Goal: Task Accomplishment & Management: Manage account settings

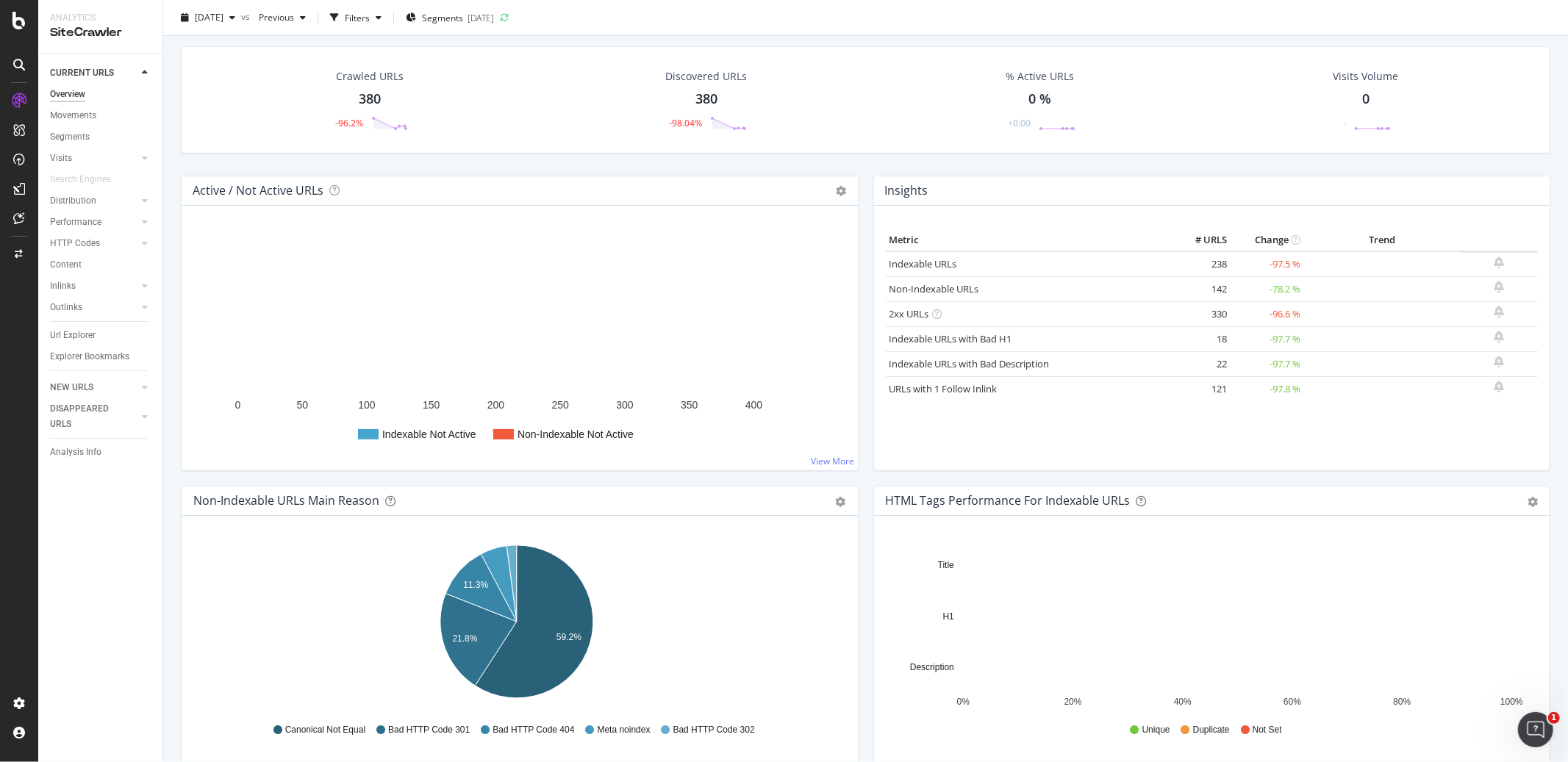
scroll to position [44, 0]
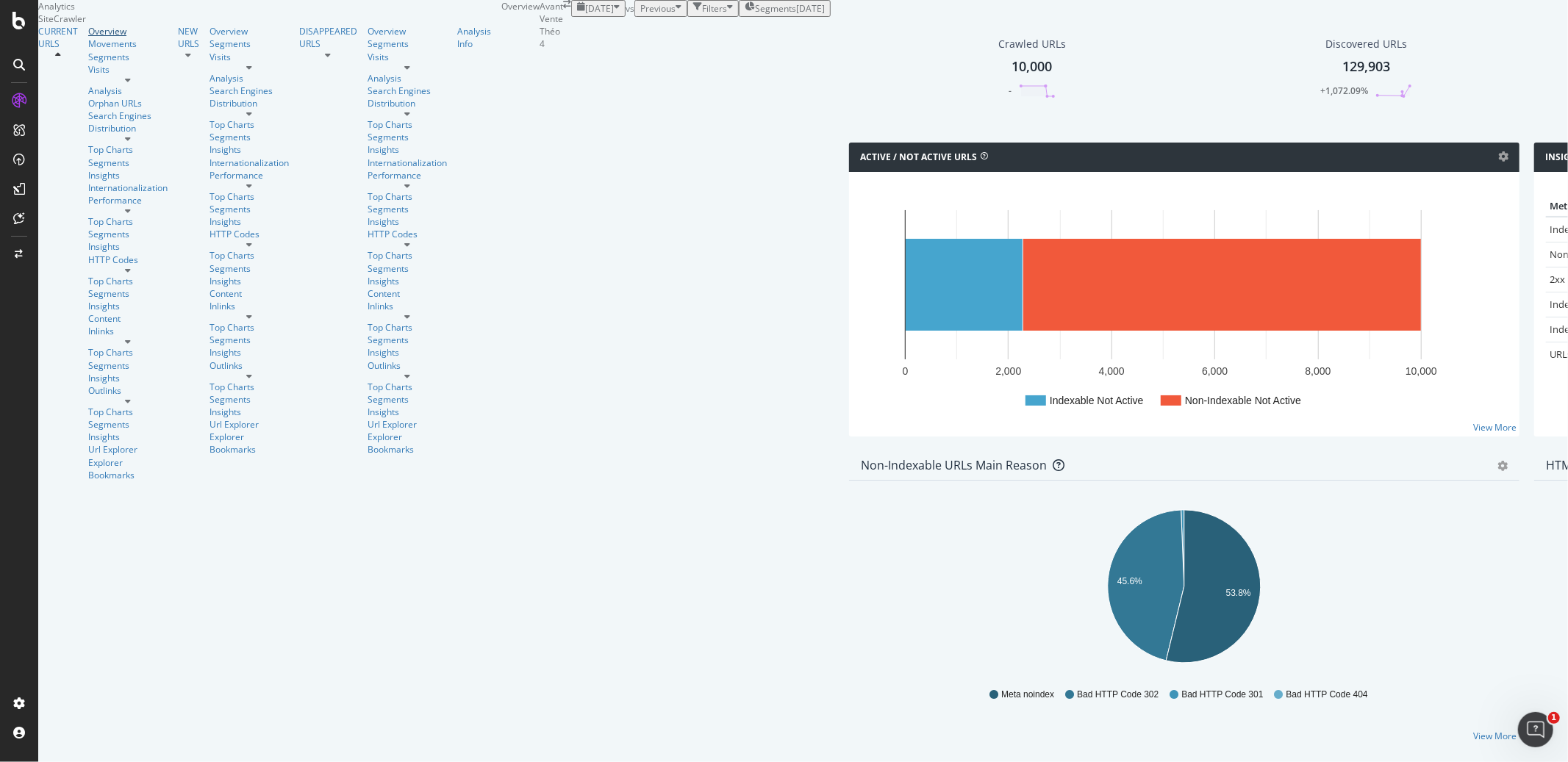
click at [88, 38] on div "Overview" at bounding box center [128, 31] width 80 height 13
click at [855, 236] on div "Active / Not Active URLs Chart (by Value) Chart (by Percentage) Table Expand Ex…" at bounding box center [1184, 297] width 685 height 308
click at [856, 231] on div "Active / Not Active URLs Chart (by Value) Chart (by Percentage) Table Expand Ex…" at bounding box center [1184, 297] width 685 height 308
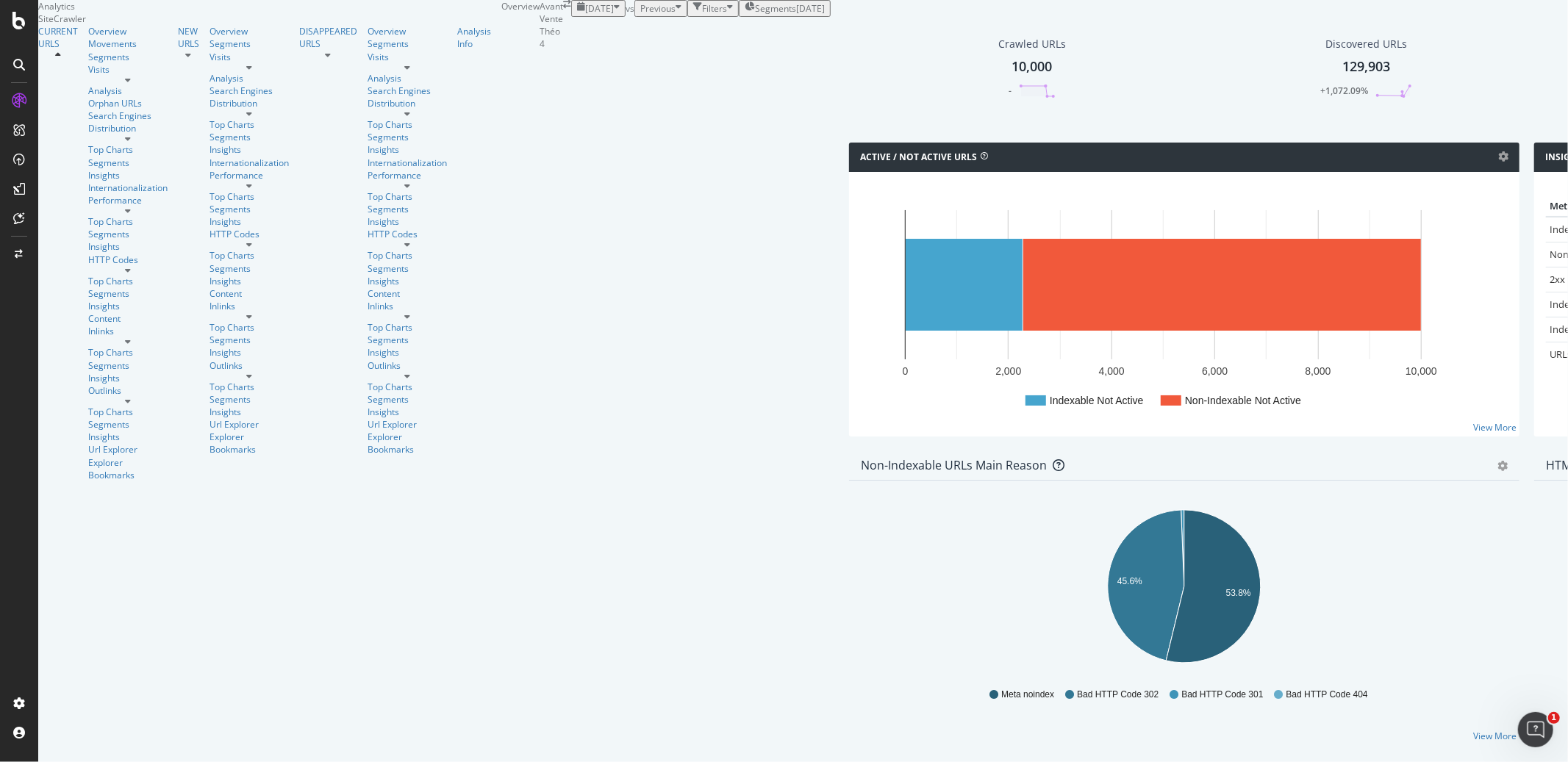
click at [856, 231] on div "Active / Not Active URLs Chart (by Value) Chart (by Percentage) Table Expand Ex…" at bounding box center [1184, 297] width 685 height 308
click at [856, 232] on div "Active / Not Active URLs Chart (by Value) Chart (by Percentage) Table Expand Ex…" at bounding box center [1184, 297] width 685 height 308
click at [857, 232] on div "Active / Not Active URLs Chart (by Value) Chart (by Percentage) Table Expand Ex…" at bounding box center [1184, 297] width 685 height 308
click at [856, 143] on div "Crawled URLs 10,000 - Discovered URLs 129,903 +1,072.09% % Active URLs 0 % +0.0…" at bounding box center [1527, 78] width 1370 height 128
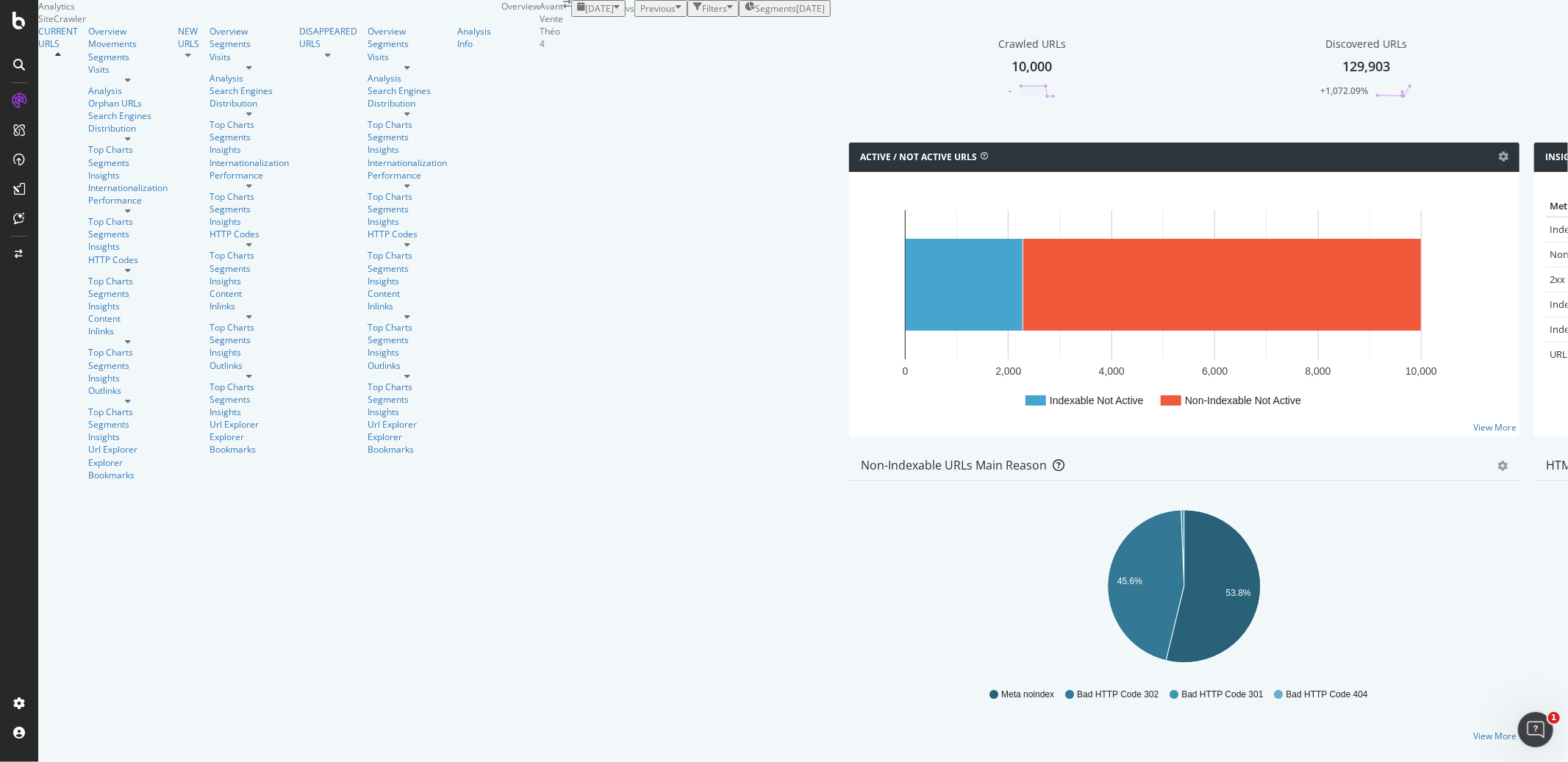
click at [858, 236] on div "Active / Not Active URLs Chart (by Value) Chart (by Percentage) Table Expand Ex…" at bounding box center [1184, 297] width 685 height 308
click at [1023, 241] on rect "A chart." at bounding box center [1222, 284] width 397 height 92
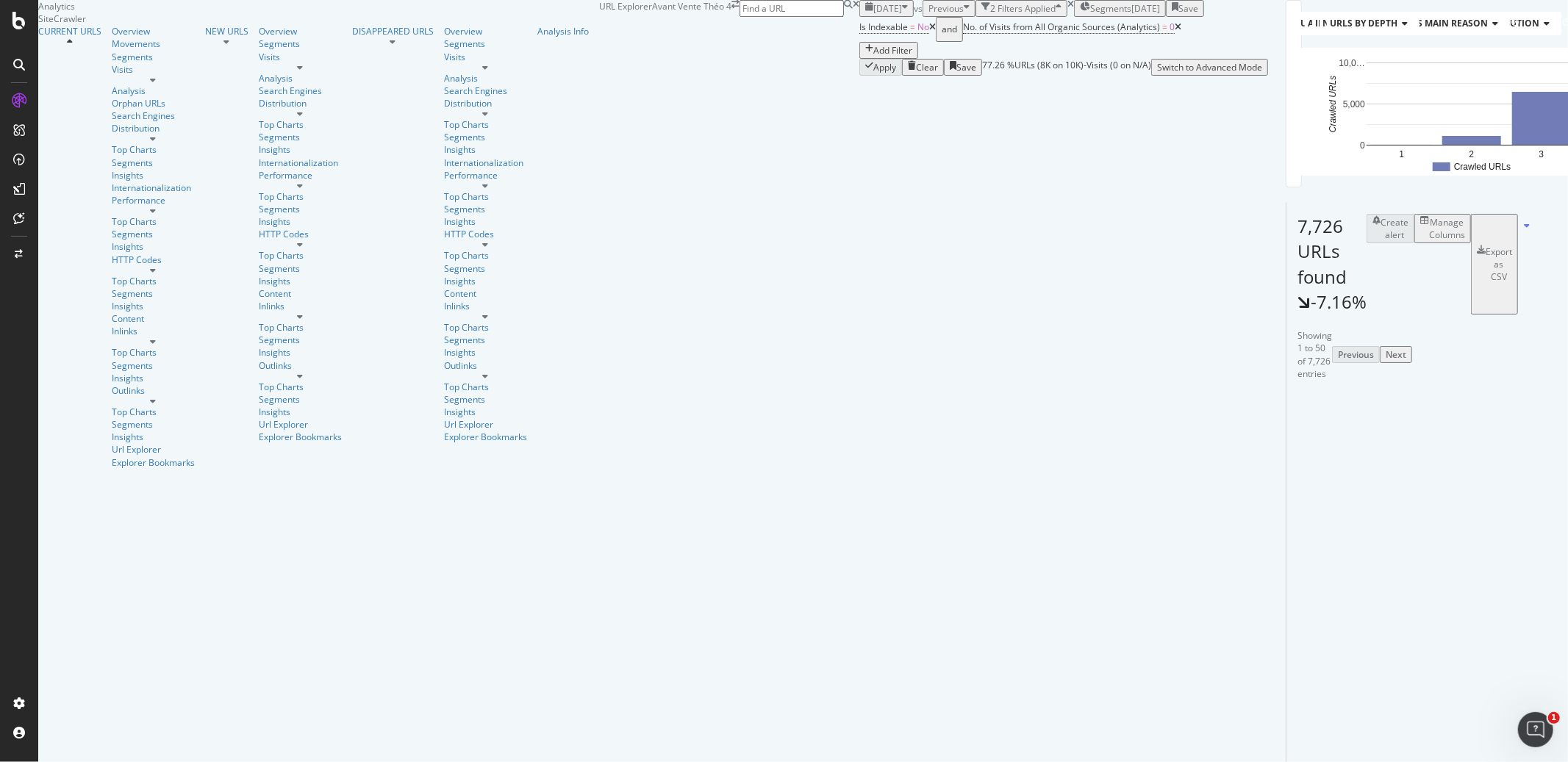
scroll to position [64, 0]
click at [111, 38] on div "Overview" at bounding box center [152, 31] width 83 height 13
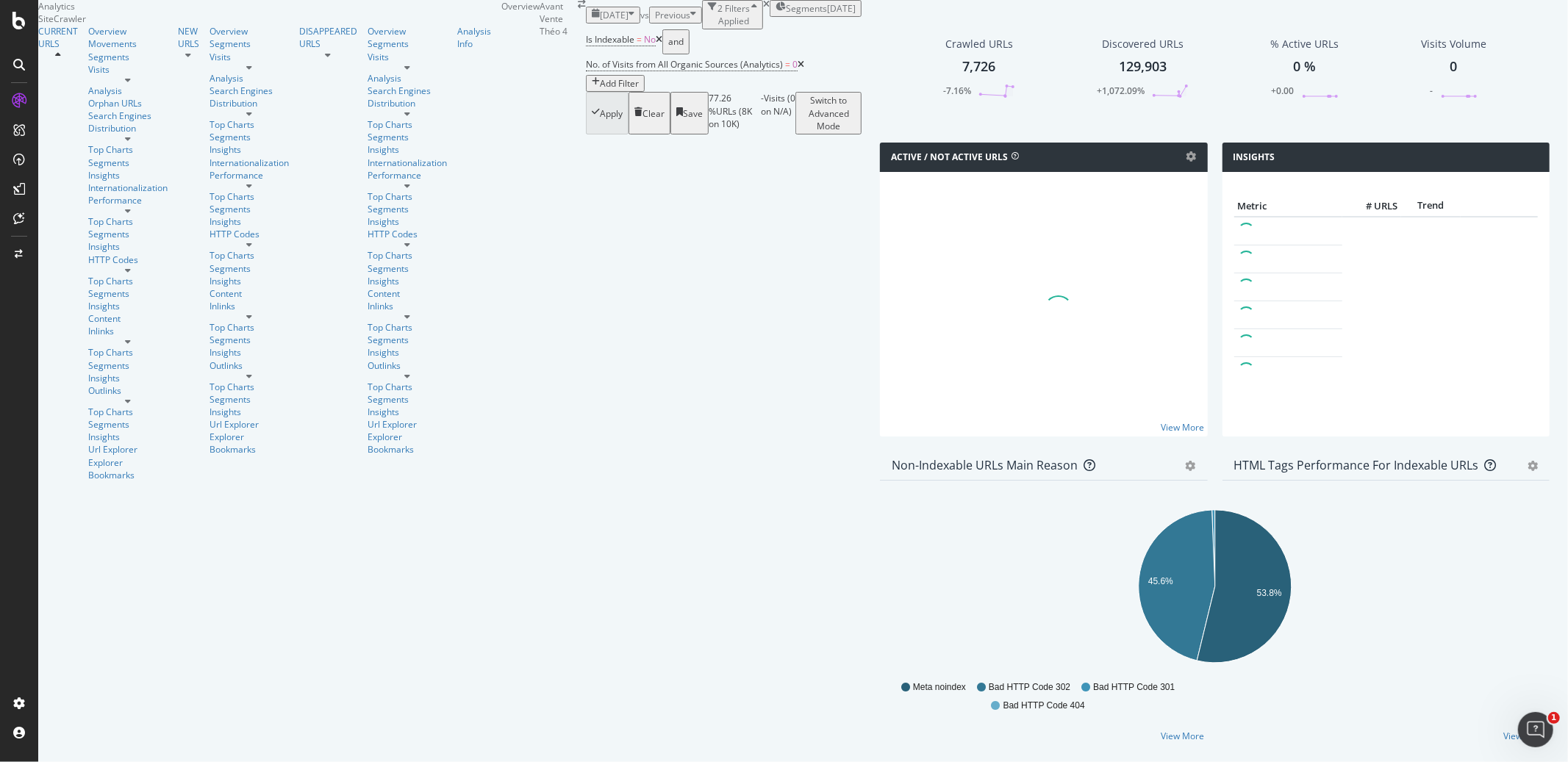
click at [797, 69] on icon at bounding box center [801, 64] width 7 height 9
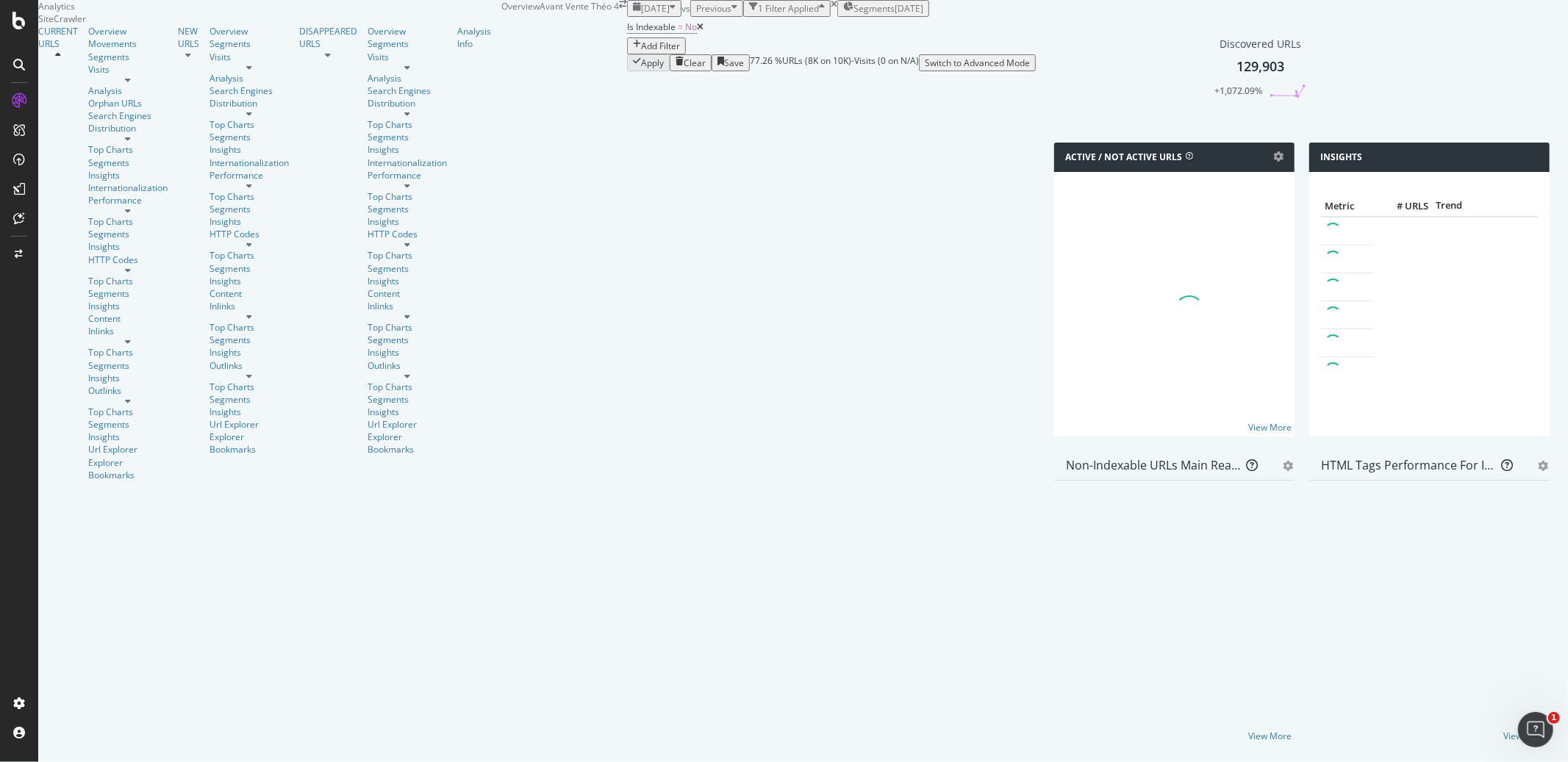
click at [697, 32] on icon at bounding box center [701, 27] width 7 height 9
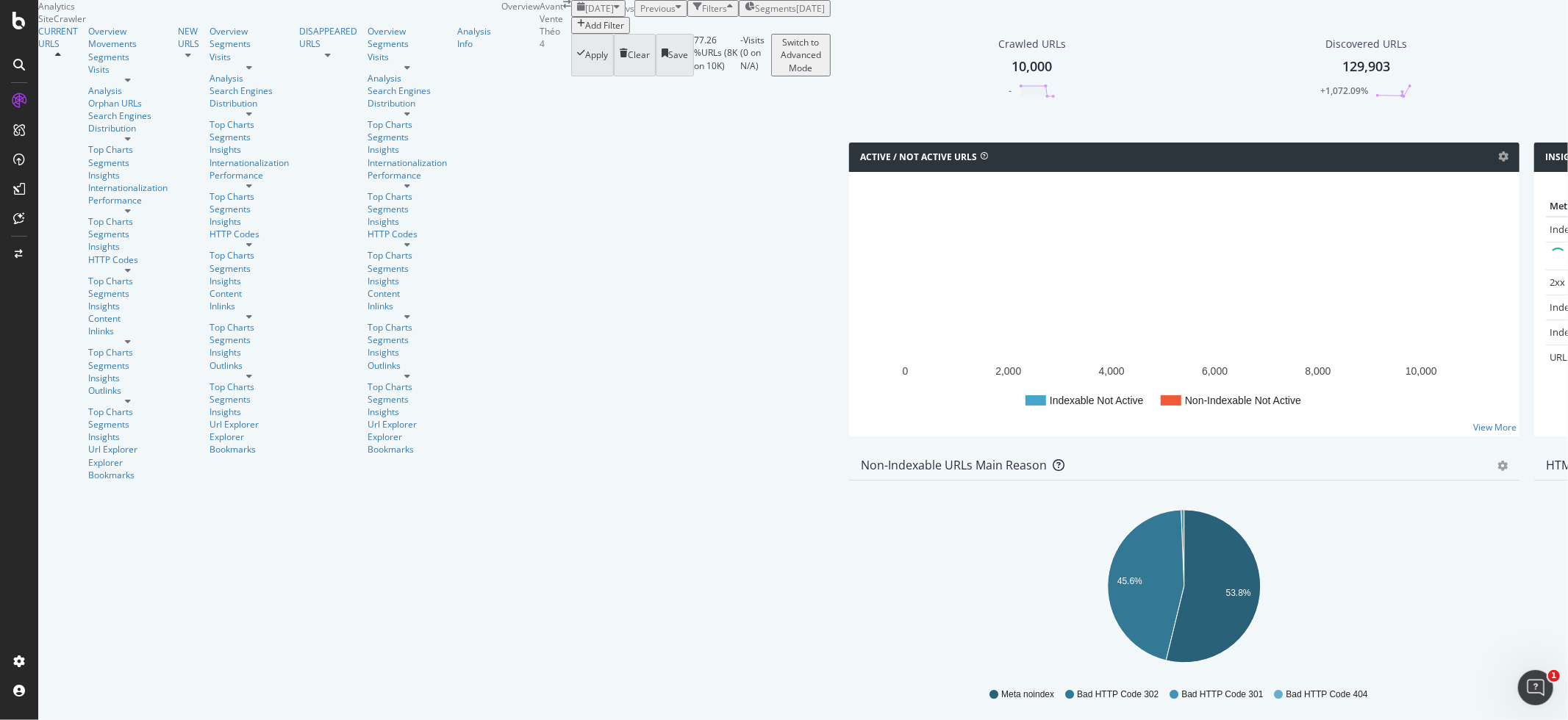
scroll to position [172, 0]
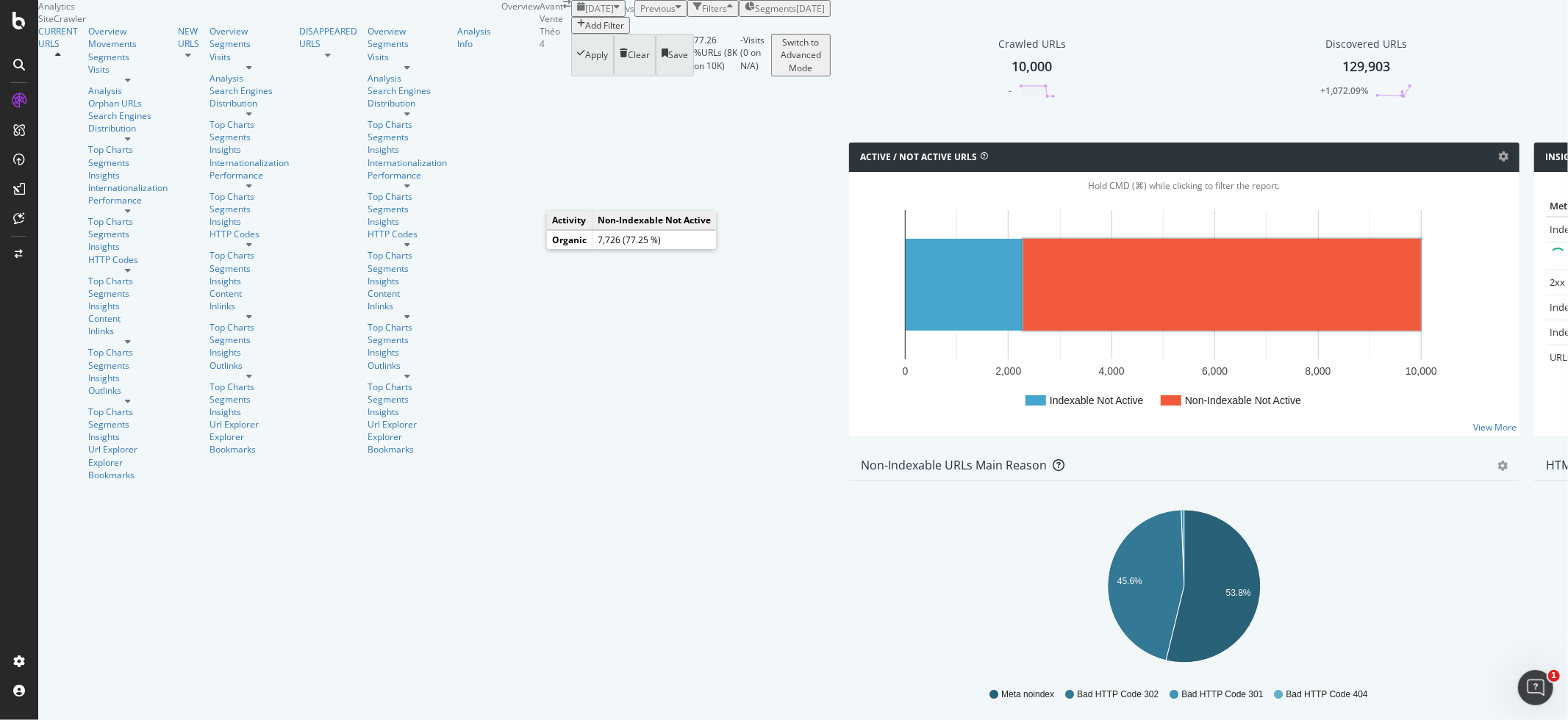
drag, startPoint x: 534, startPoint y: 247, endPoint x: 288, endPoint y: 160, distance: 260.9
click at [88, 134] on div "Distribution" at bounding box center [128, 128] width 80 height 13
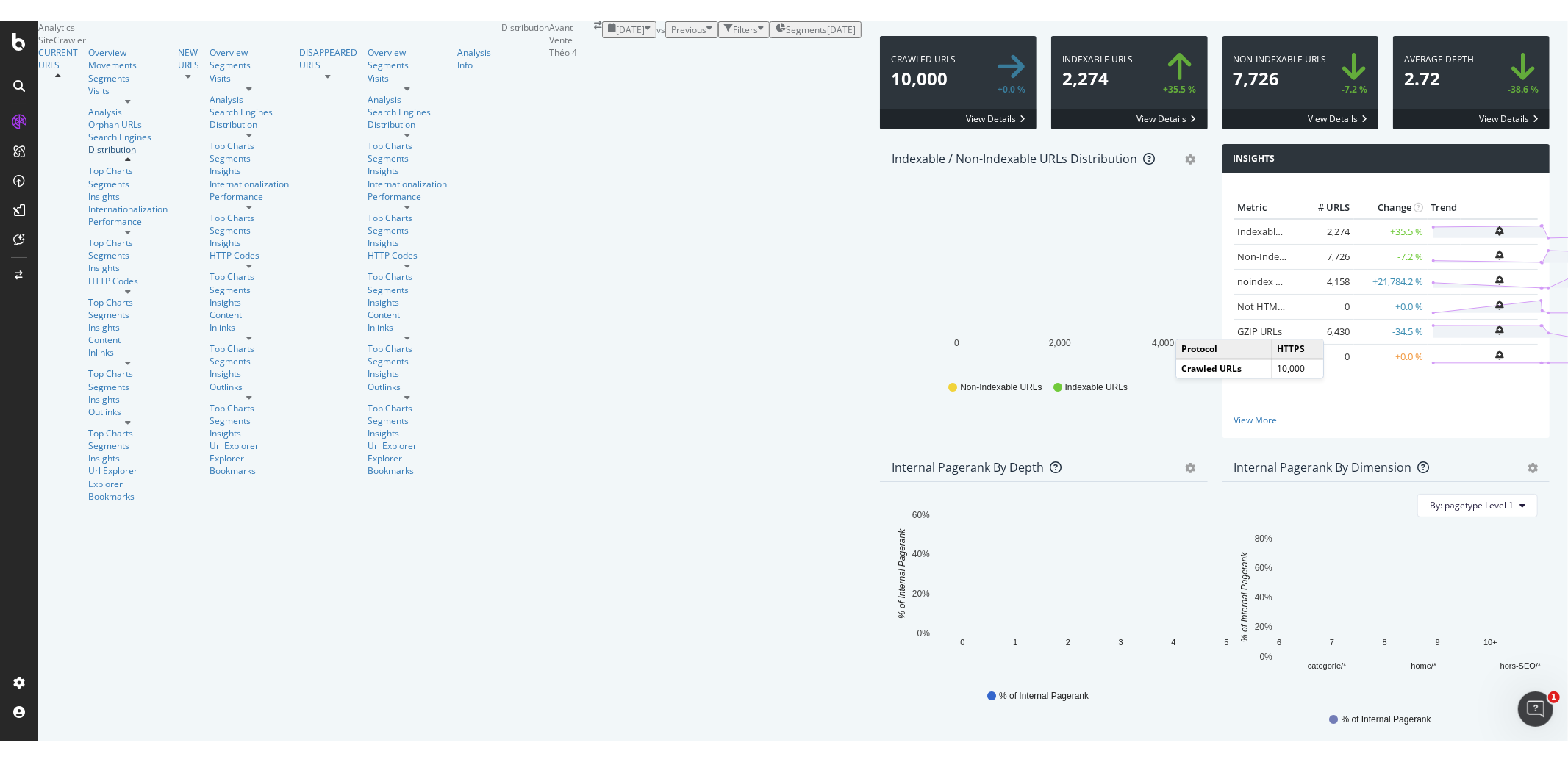
scroll to position [52, 0]
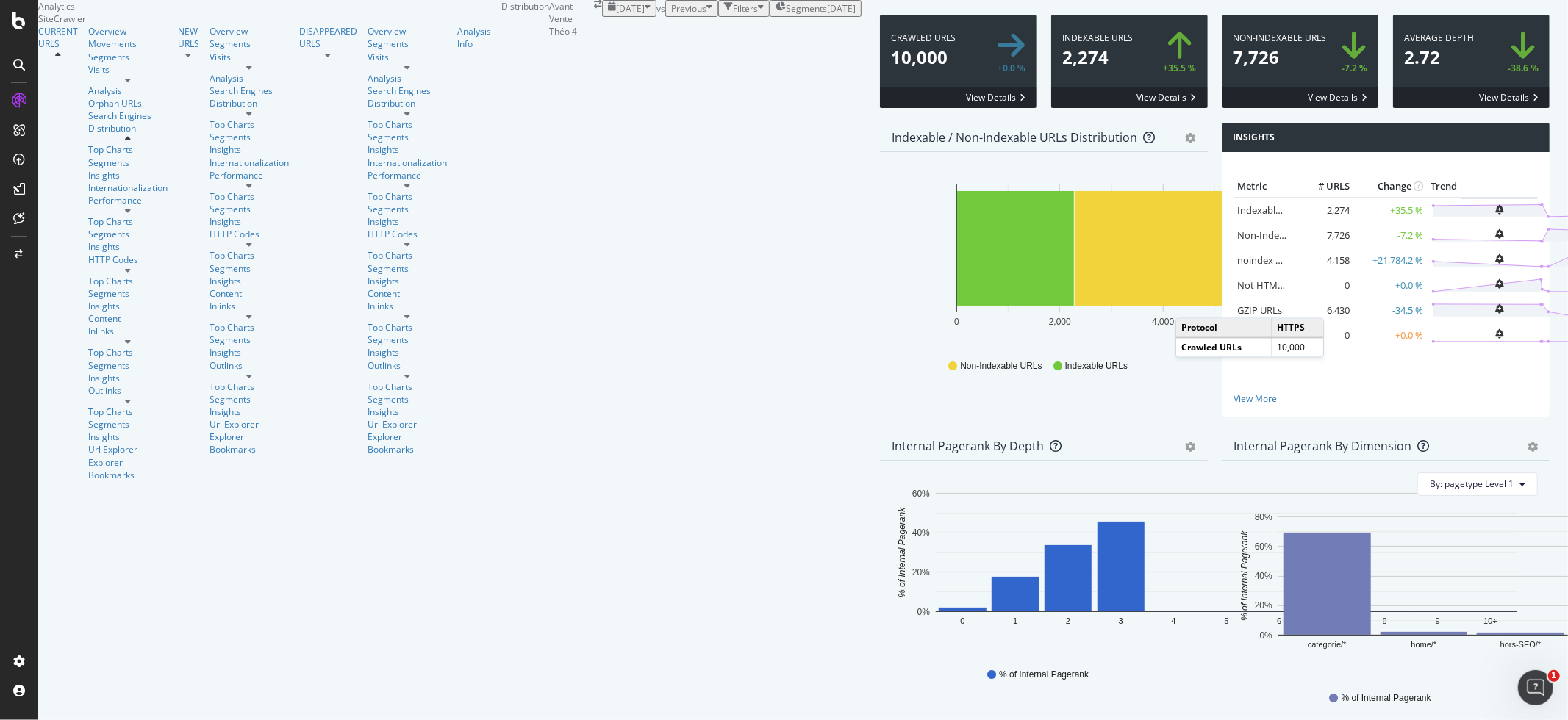
click at [1215, 352] on div "Insights Metric # URLS Change Trend Indexable URLs 2,274 +35.5 % Non-Indexable …" at bounding box center [1386, 277] width 343 height 308
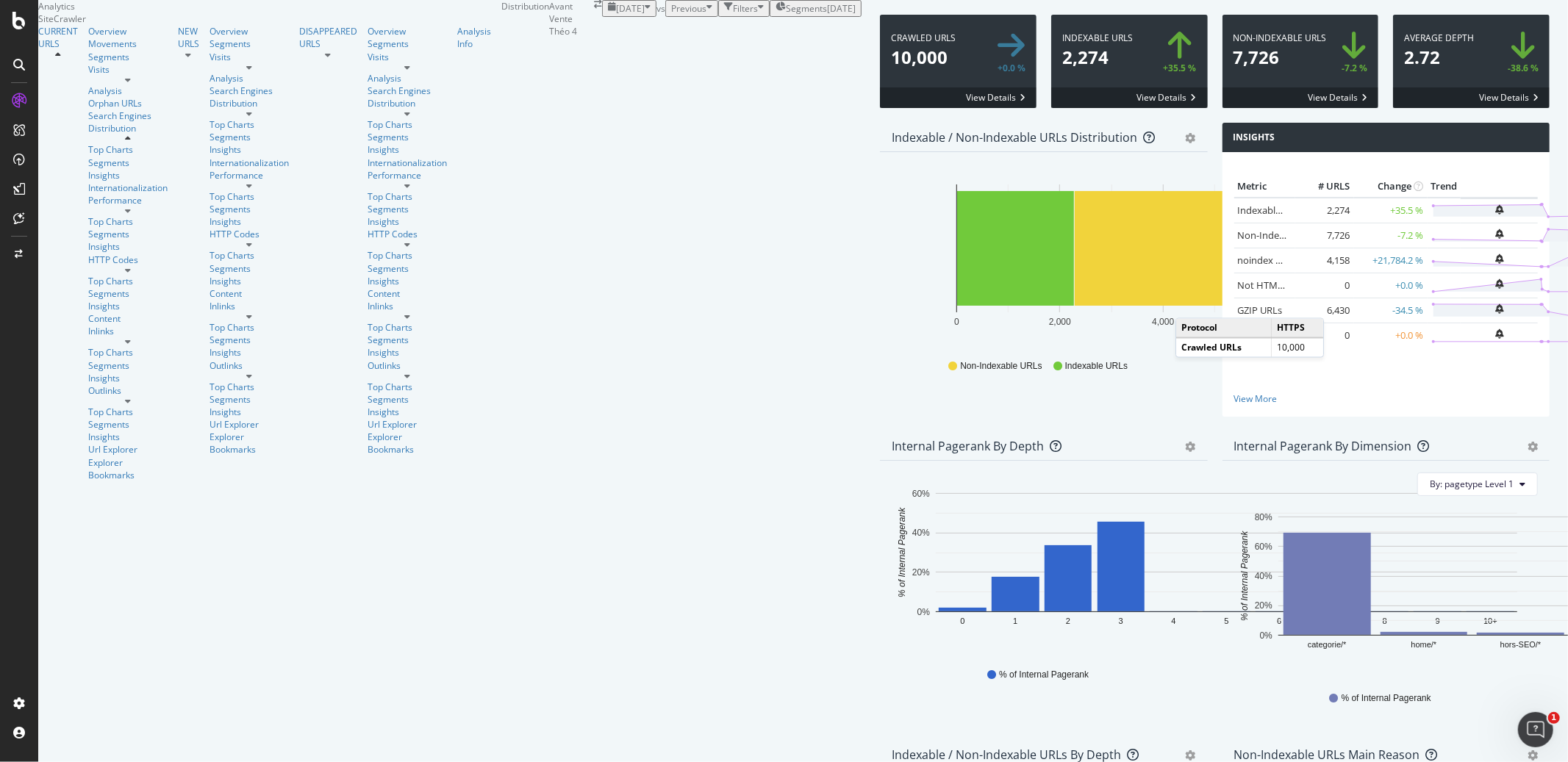
click at [873, 432] on div "Indexable / Non-Indexable URLs Distribution Bar Bar (by Percentage) Table Expor…" at bounding box center [1044, 277] width 343 height 308
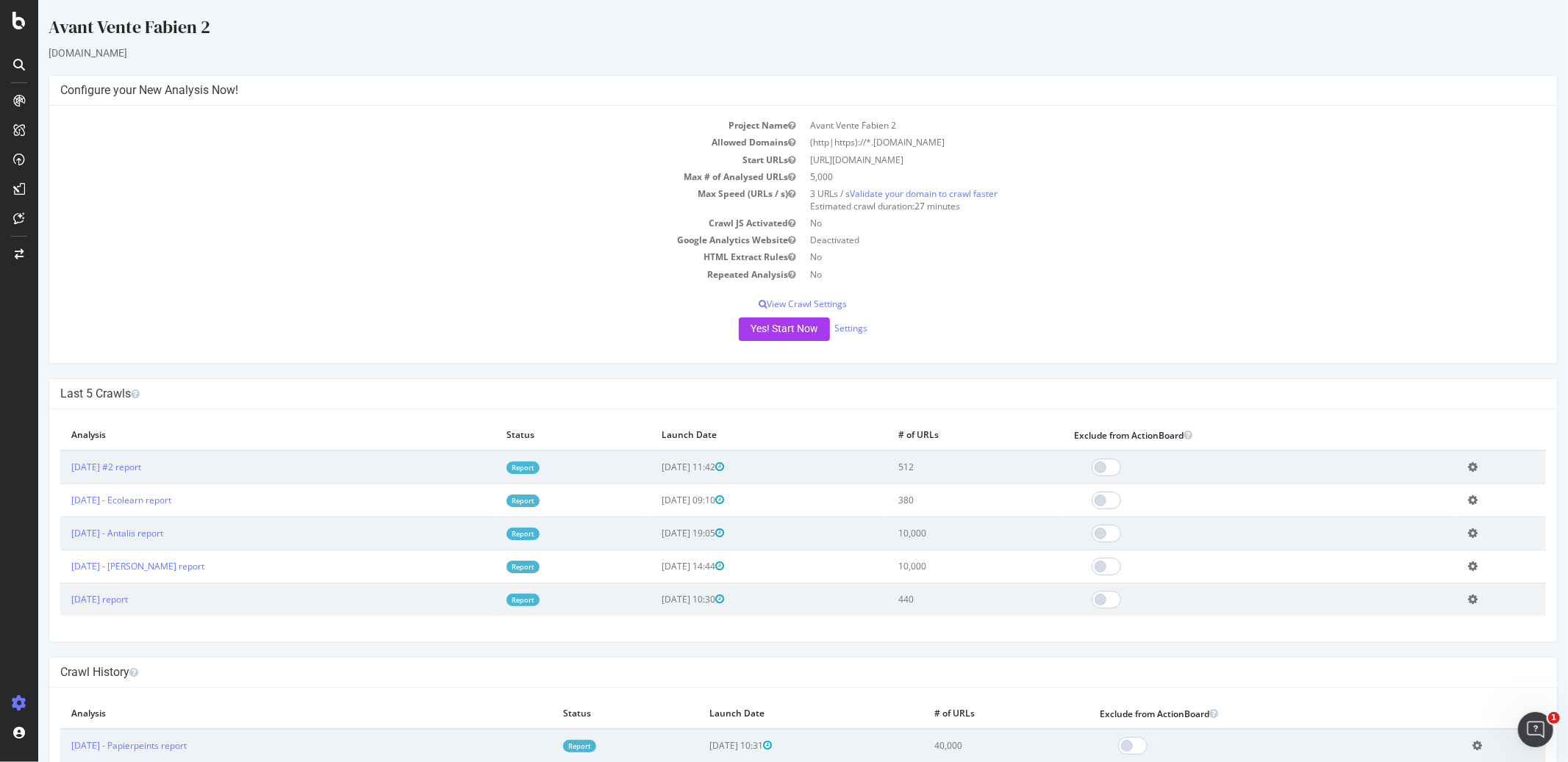
click at [1468, 466] on icon at bounding box center [1471, 467] width 9 height 11
click at [1429, 482] on link "Add name" at bounding box center [1417, 489] width 117 height 20
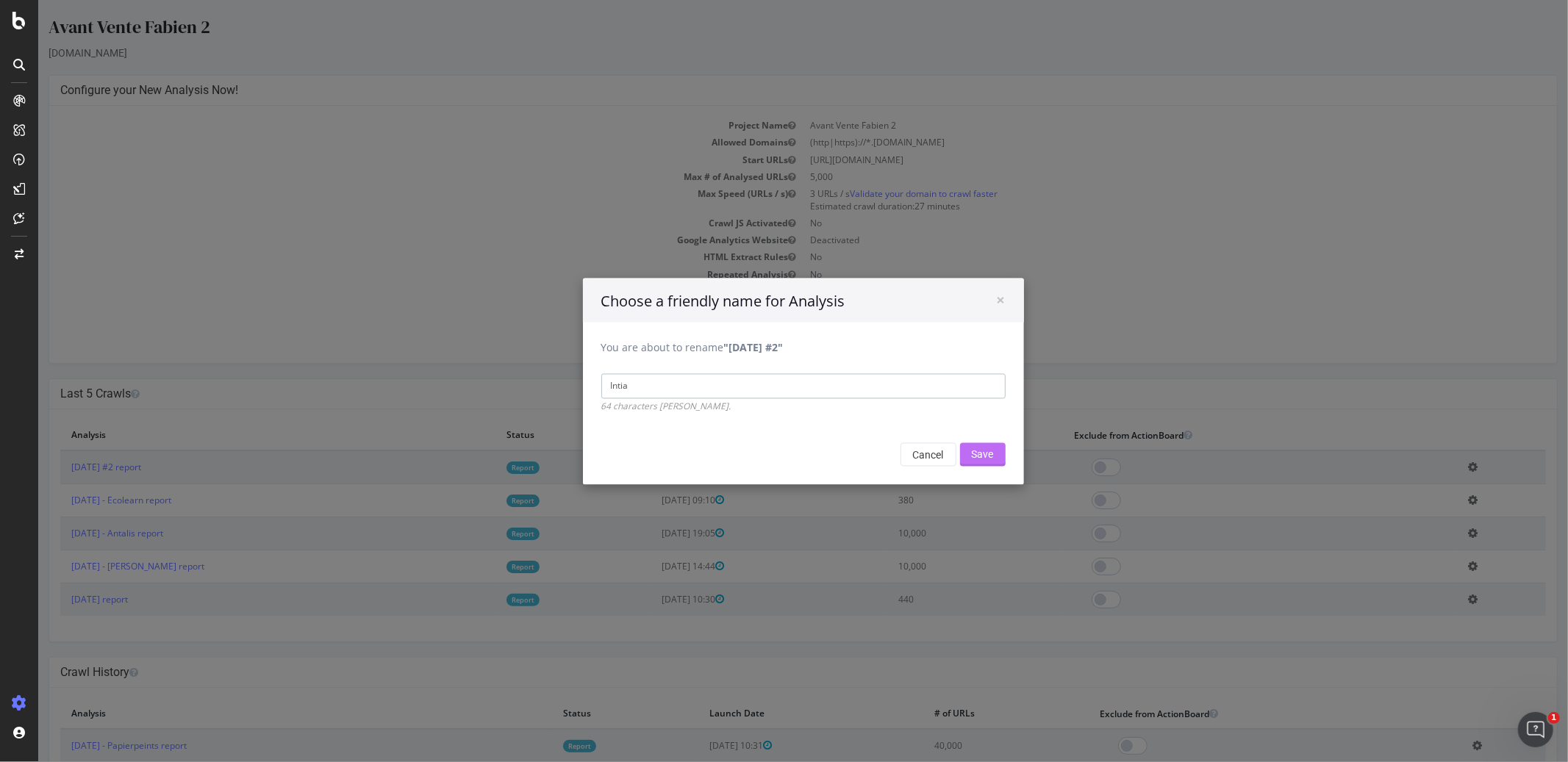
type input "Intia"
click at [976, 461] on input "Save" at bounding box center [981, 454] width 45 height 23
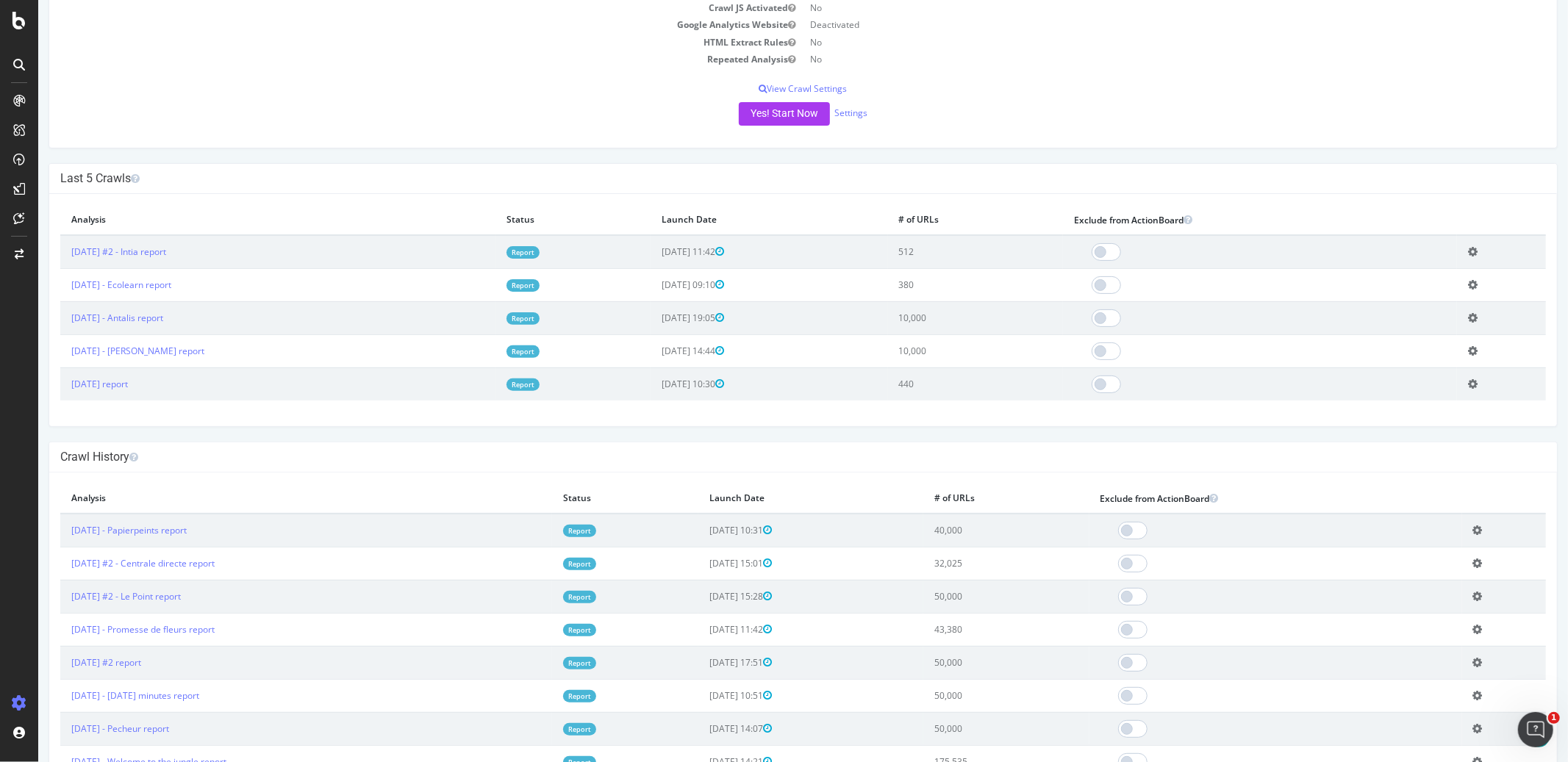
scroll to position [288, 0]
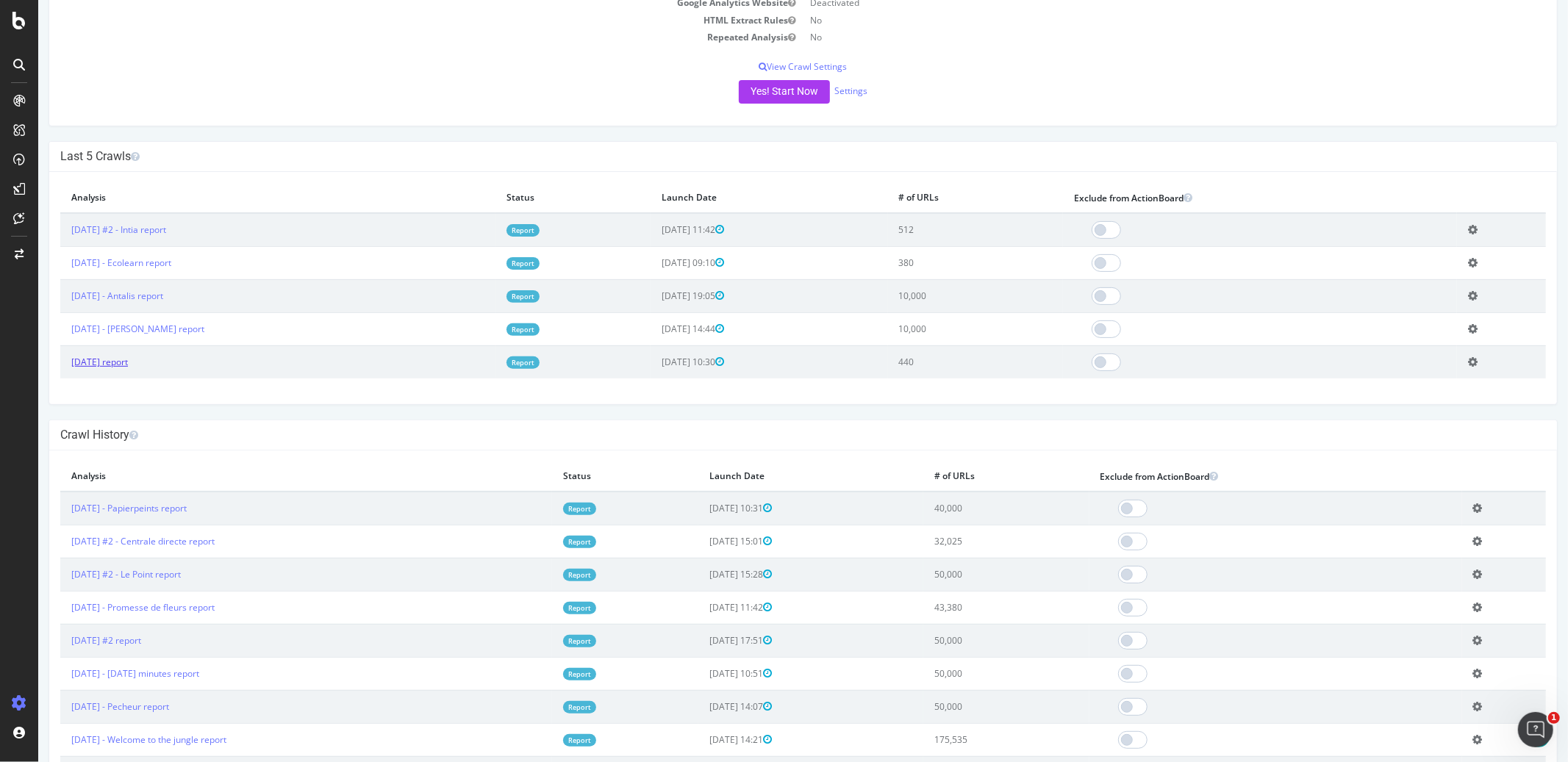
click at [127, 360] on link "2025 Sep. 16th report" at bounding box center [98, 361] width 57 height 13
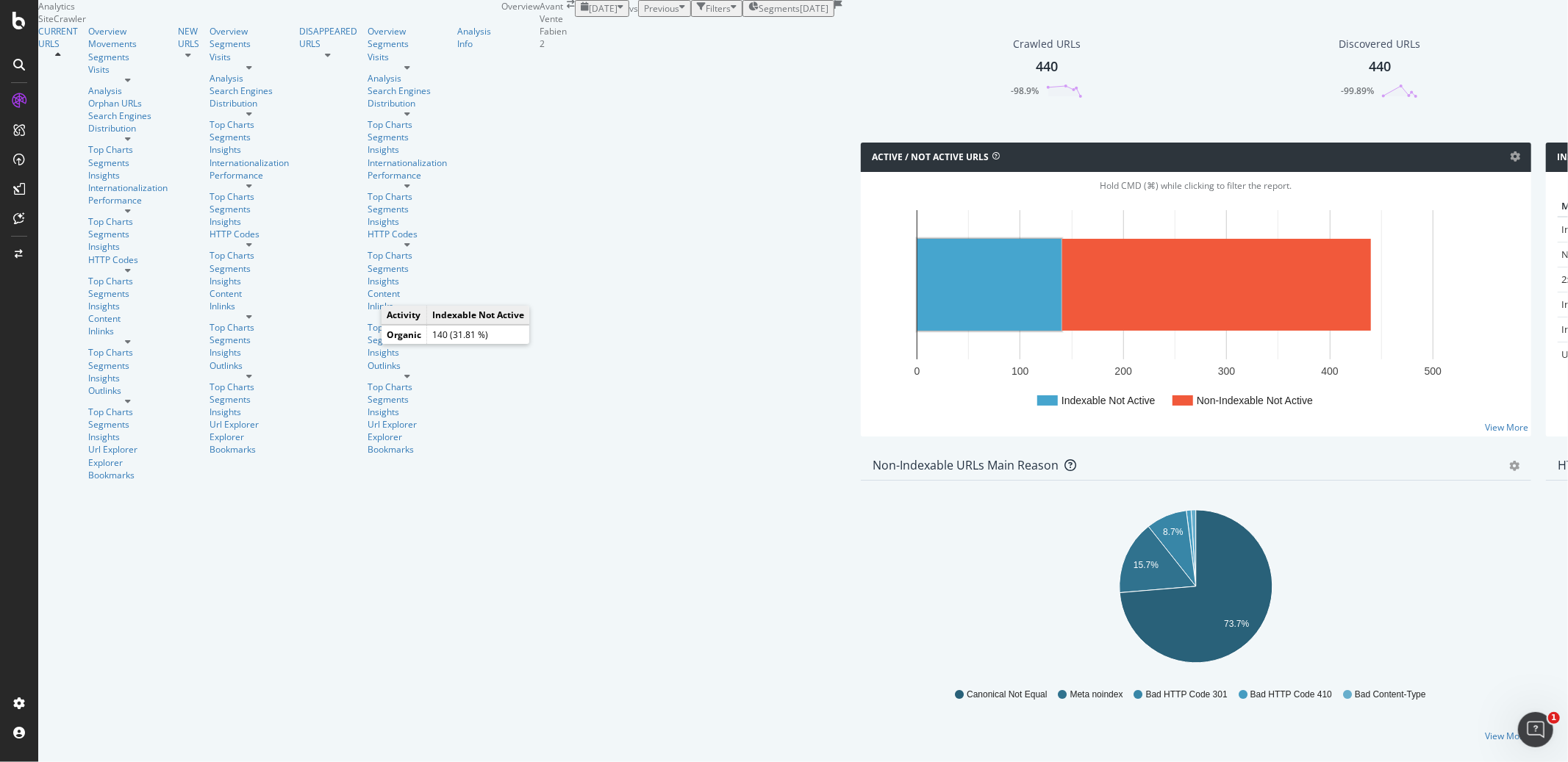
click at [917, 330] on rect "A chart." at bounding box center [989, 284] width 144 height 92
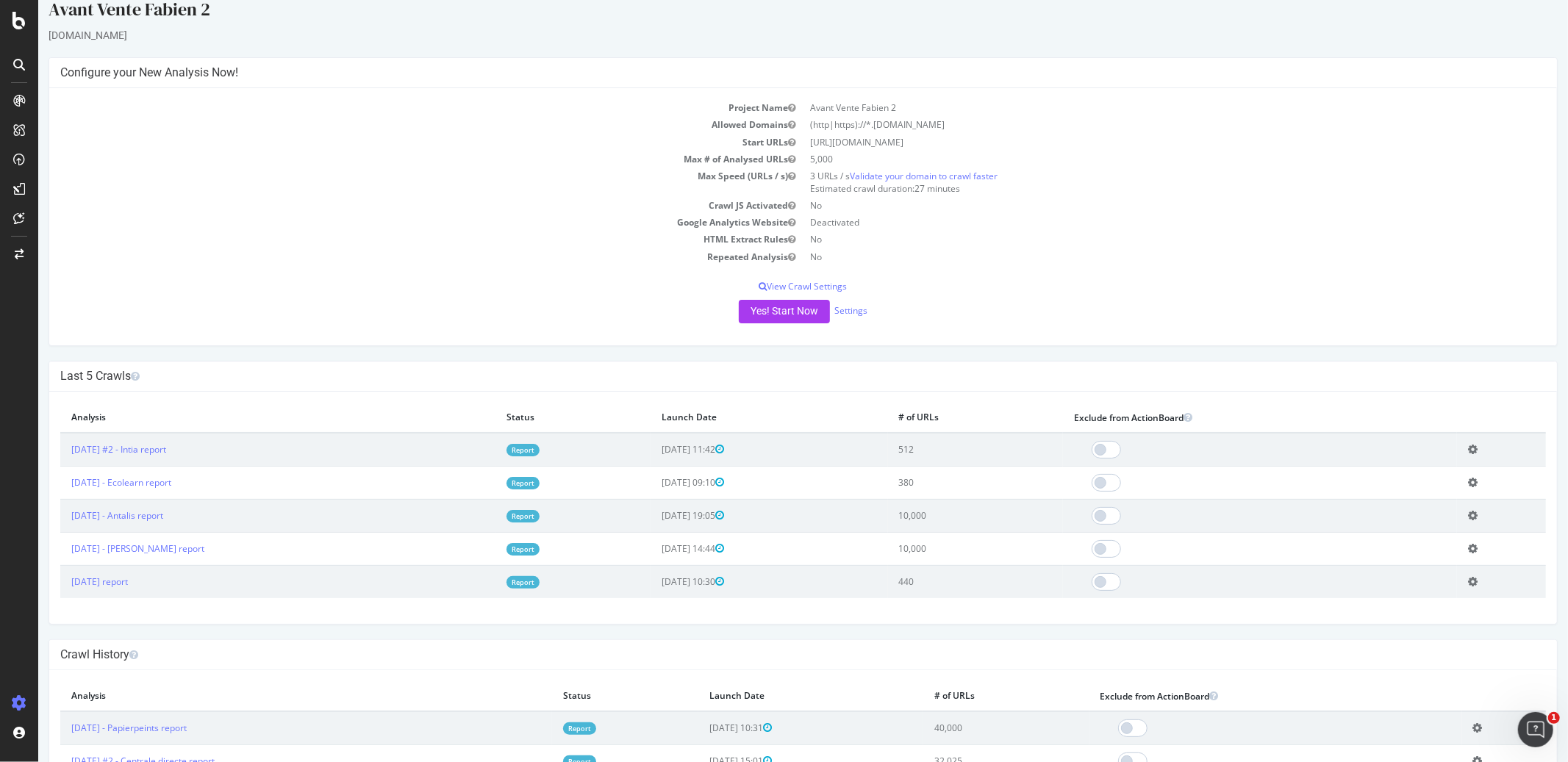
scroll to position [20, 0]
click at [844, 313] on link "Settings" at bounding box center [850, 308] width 33 height 13
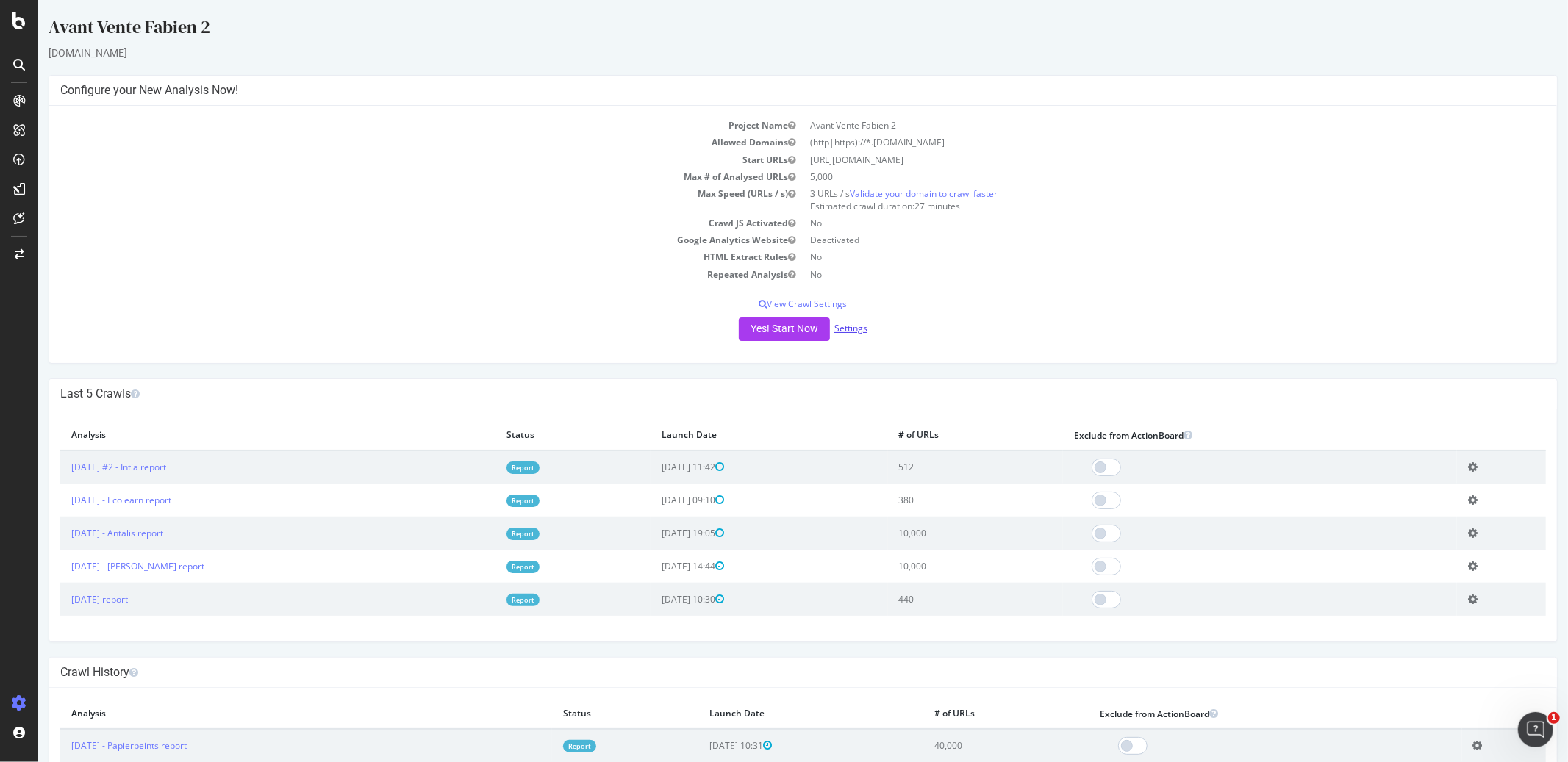
click at [842, 331] on link "Settings" at bounding box center [850, 328] width 33 height 13
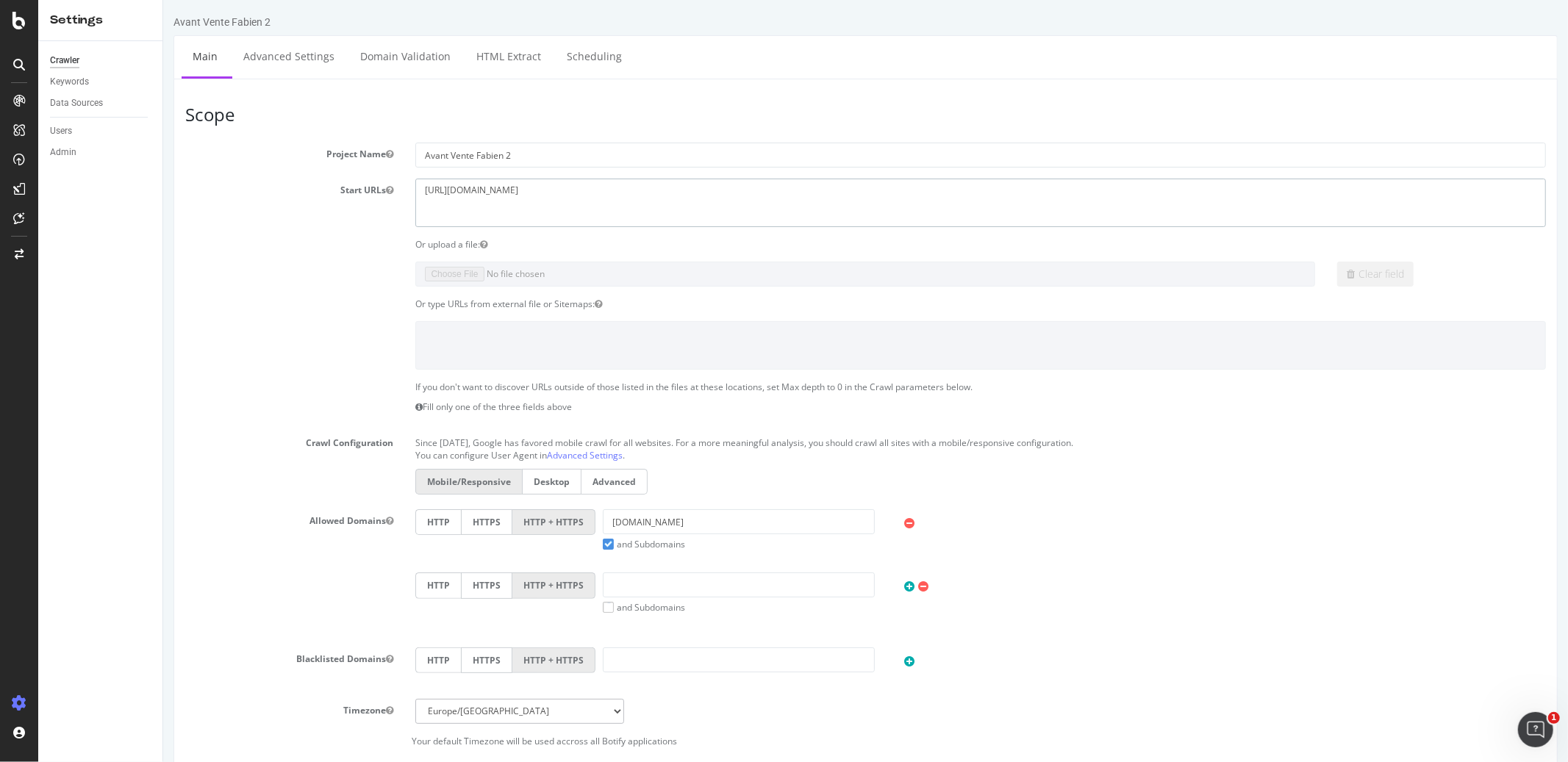
drag, startPoint x: 572, startPoint y: 198, endPoint x: 361, endPoint y: 158, distance: 214.8
click at [361, 158] on section "Project Name Avant Vente Fabien 2 Start URLs [URL][DOMAIN_NAME] Or upload a fil…" at bounding box center [864, 445] width 1361 height 604
paste textarea "[DOMAIN_NAME][URL]"
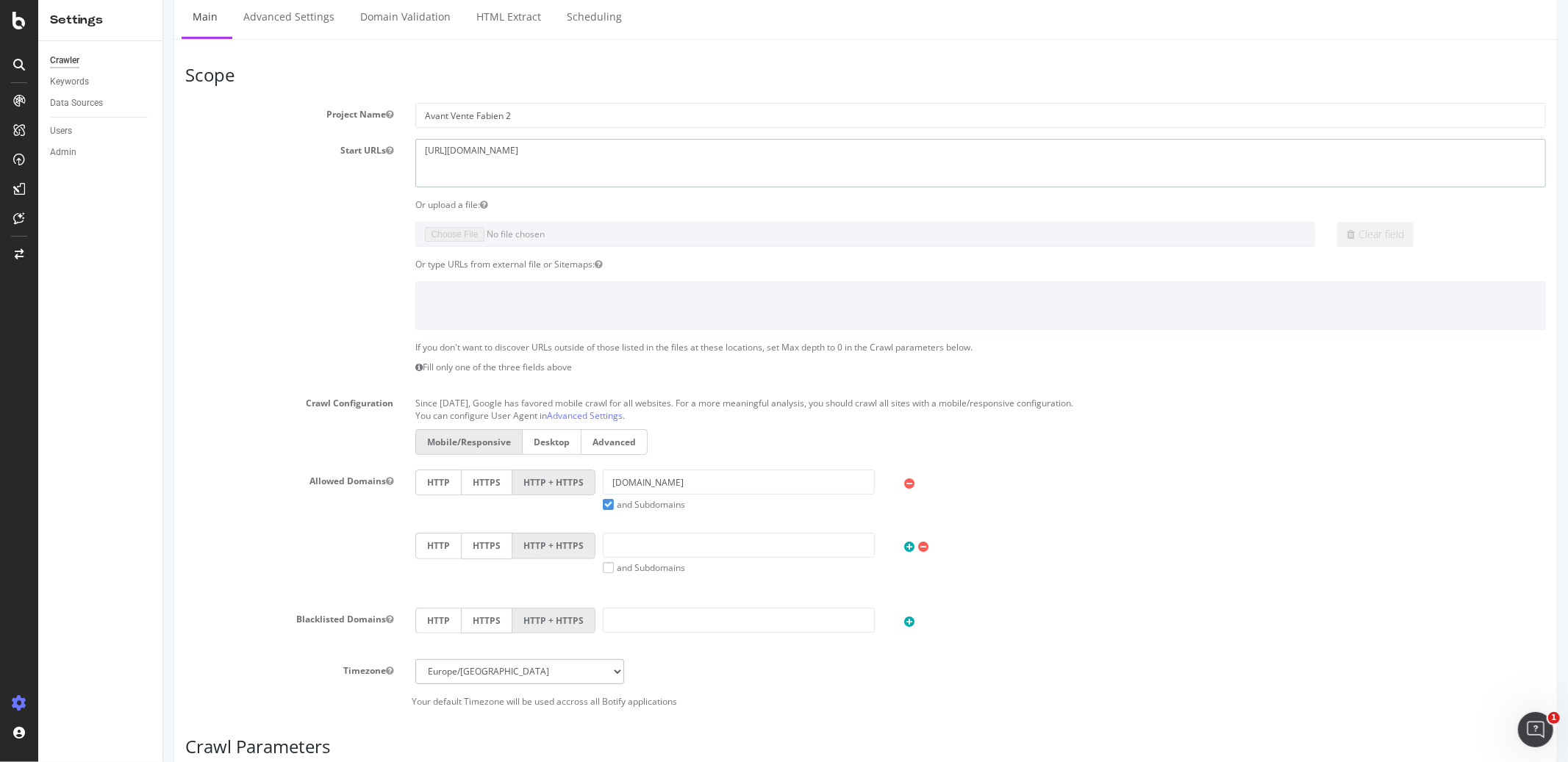
scroll to position [72, 0]
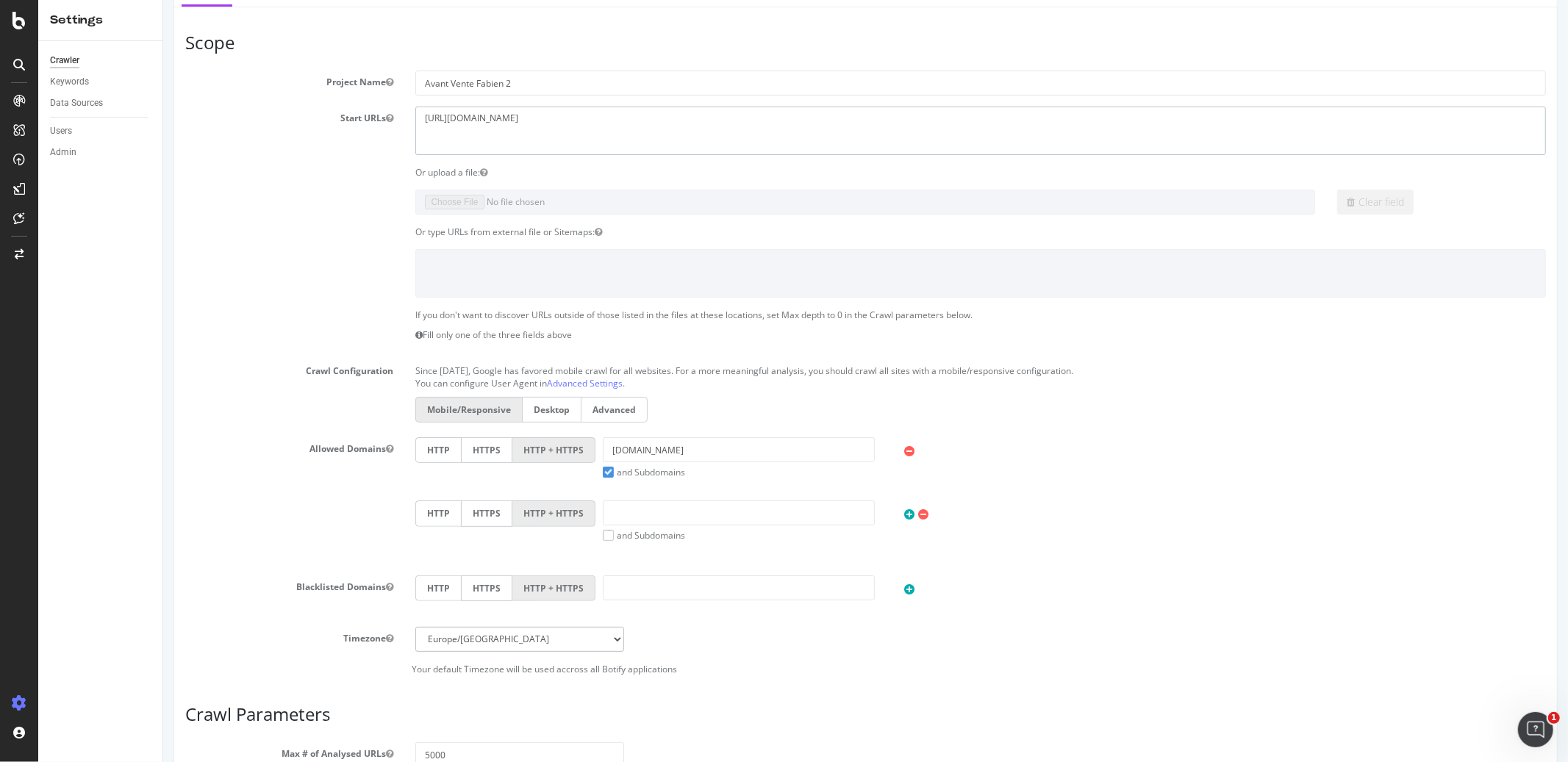
type textarea "[URL][DOMAIN_NAME]"
drag, startPoint x: 679, startPoint y: 454, endPoint x: 557, endPoint y: 454, distance: 122.0
click at [557, 454] on div "HTTP HTTPS HTTP + HTTPS [DOMAIN_NAME] and Subdomains User Agent: Mobile Desktop…" at bounding box center [980, 458] width 1145 height 41
paste input "[URL][DOMAIN_NAME]"
drag, startPoint x: 639, startPoint y: 453, endPoint x: 562, endPoint y: 453, distance: 77.0
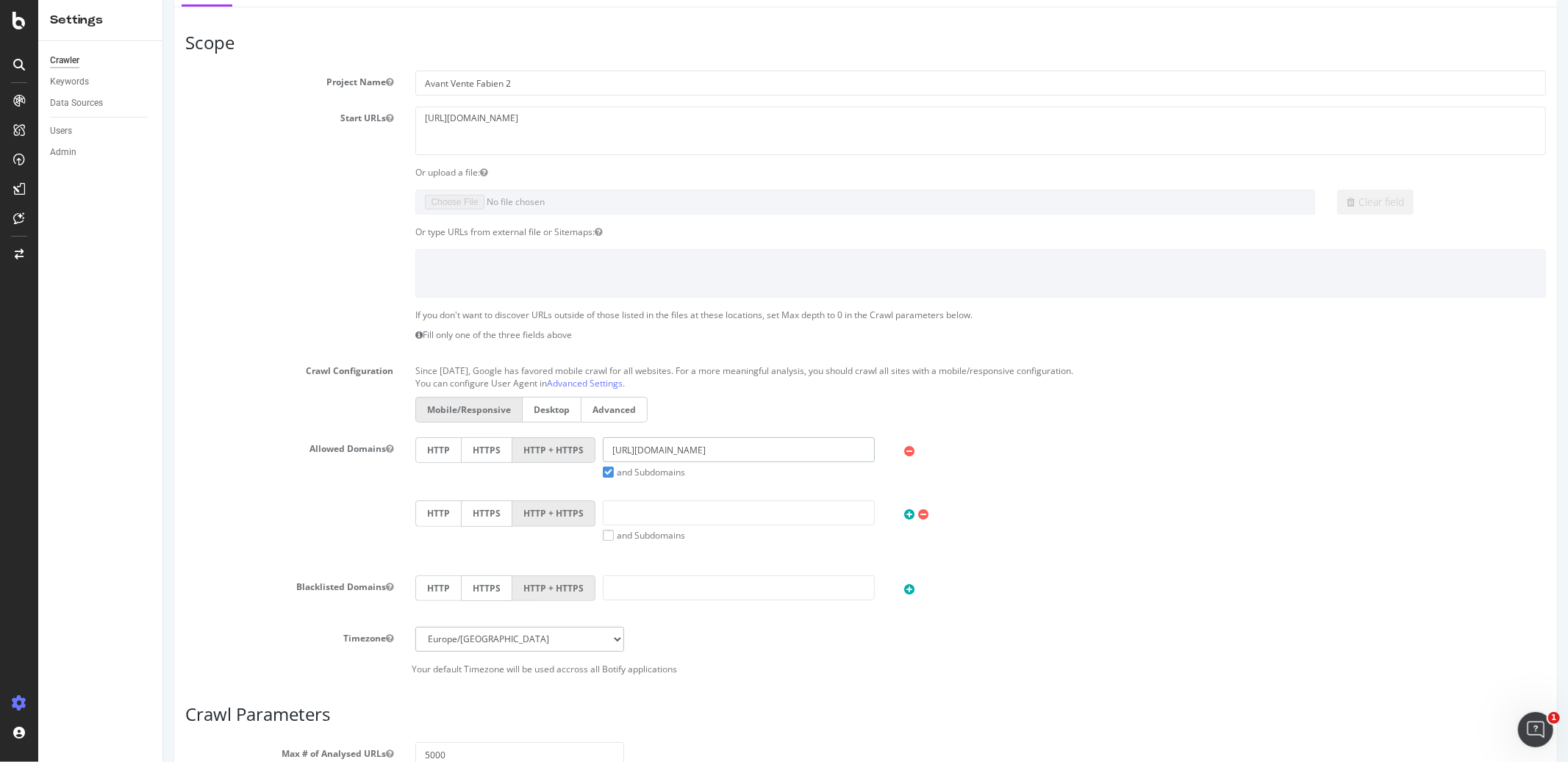
click at [562, 453] on div "HTTP HTTPS HTTP + HTTPS [URL][DOMAIN_NAME] and Subdomains User Agent: Mobile De…" at bounding box center [980, 458] width 1145 height 41
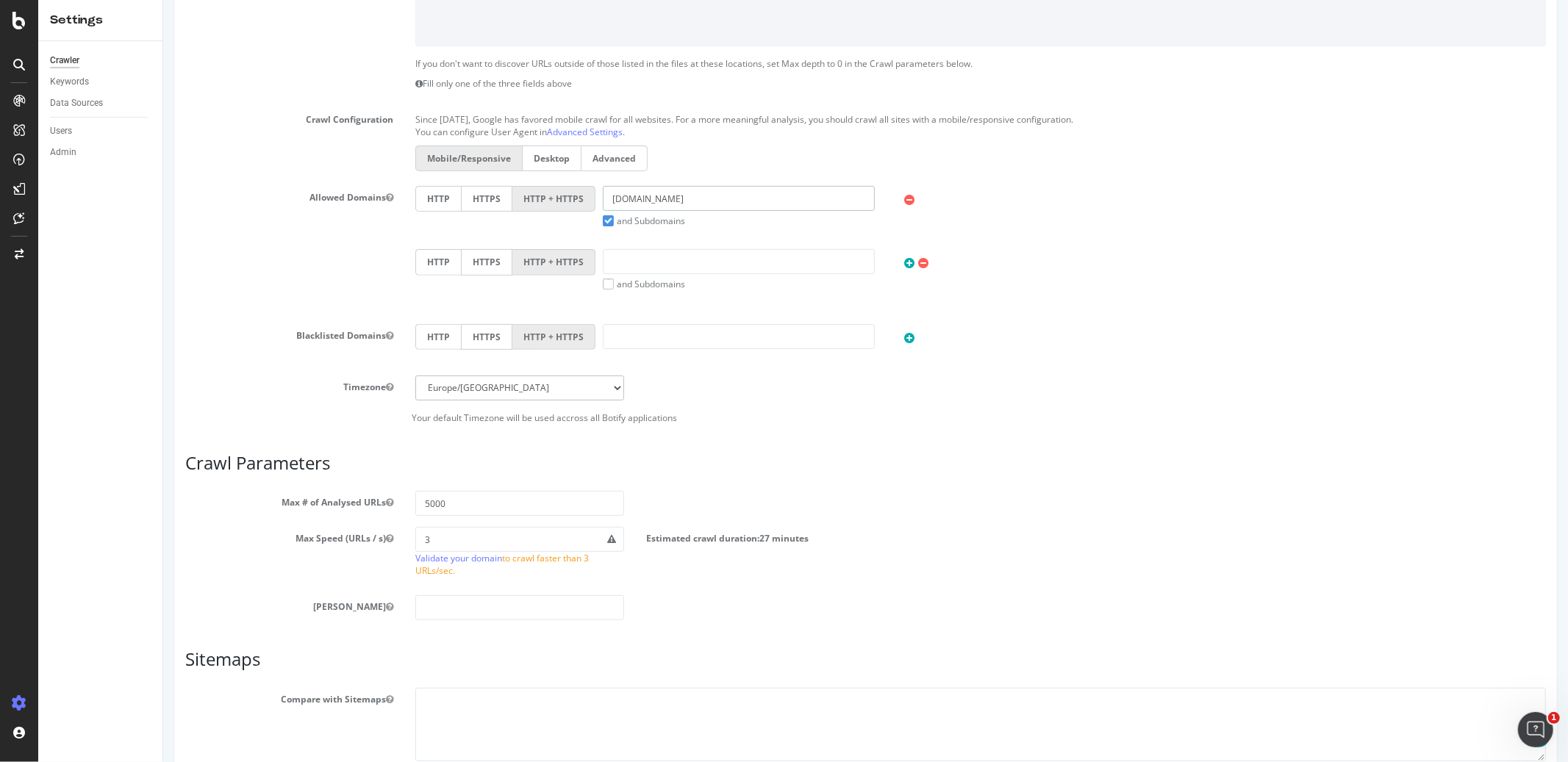
scroll to position [444, 0]
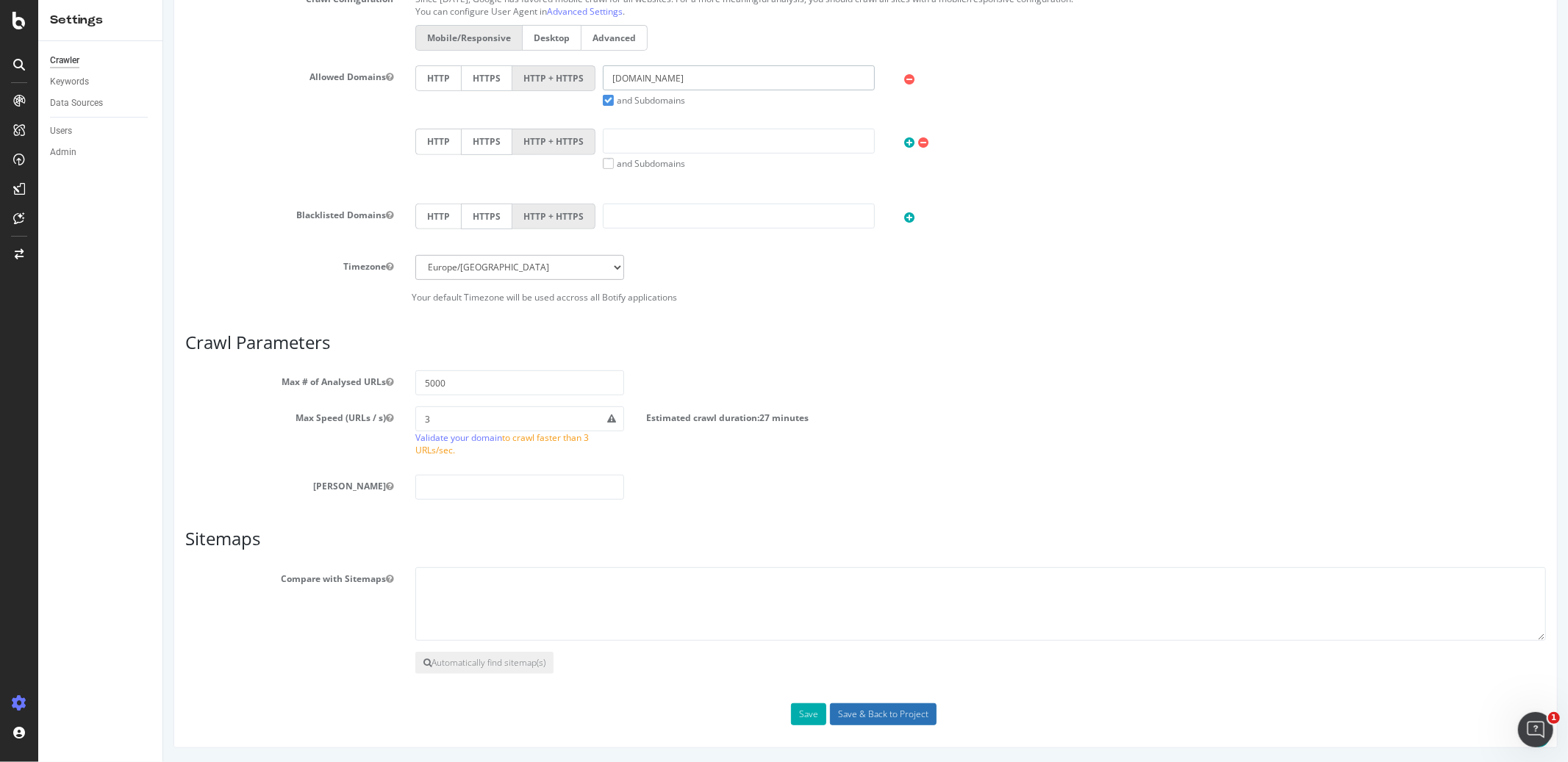
type input "[DOMAIN_NAME]"
click at [851, 713] on input "Save & Back to Project" at bounding box center [882, 714] width 106 height 22
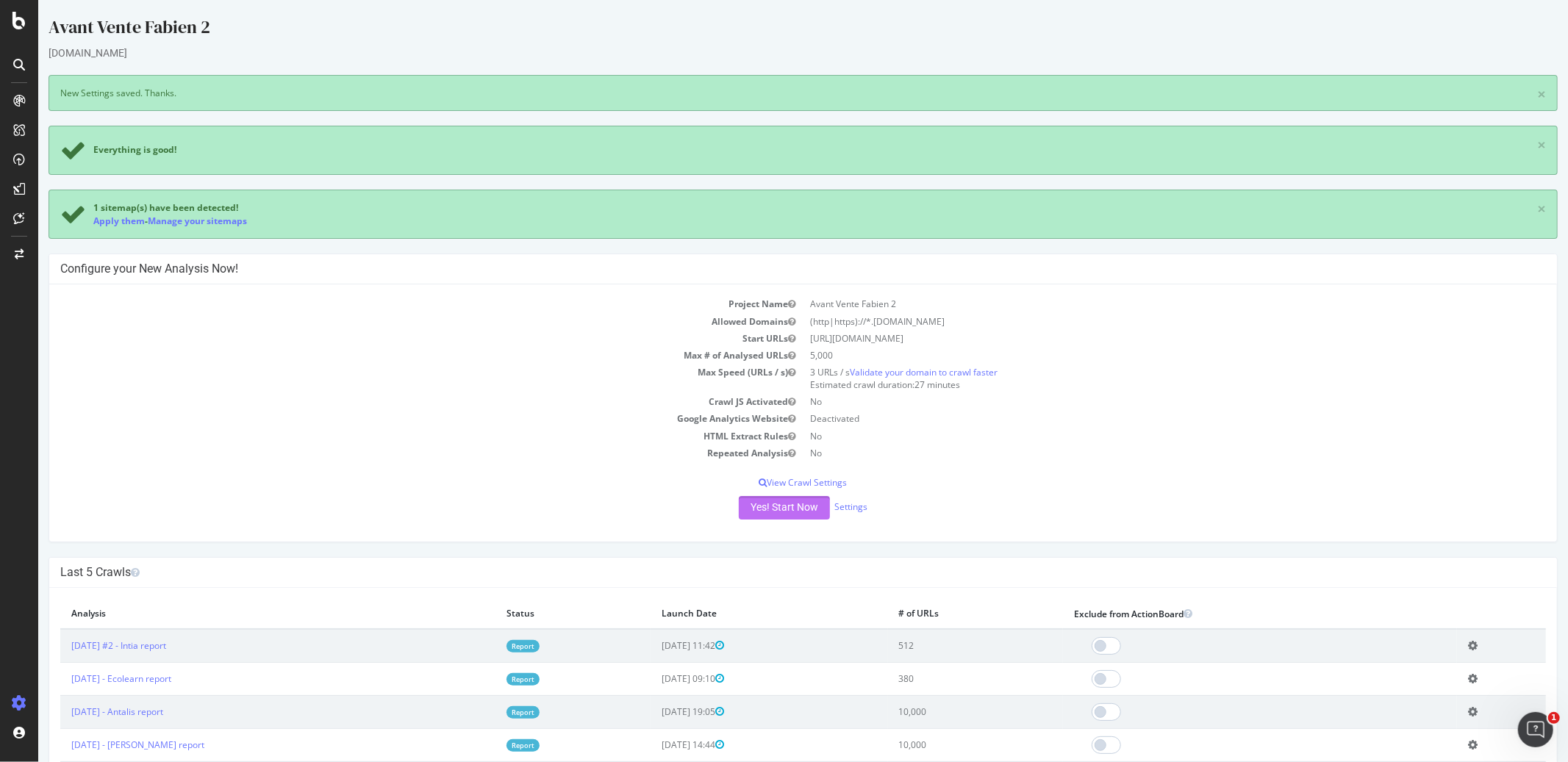
click at [786, 504] on button "Yes! Start Now" at bounding box center [784, 507] width 91 height 23
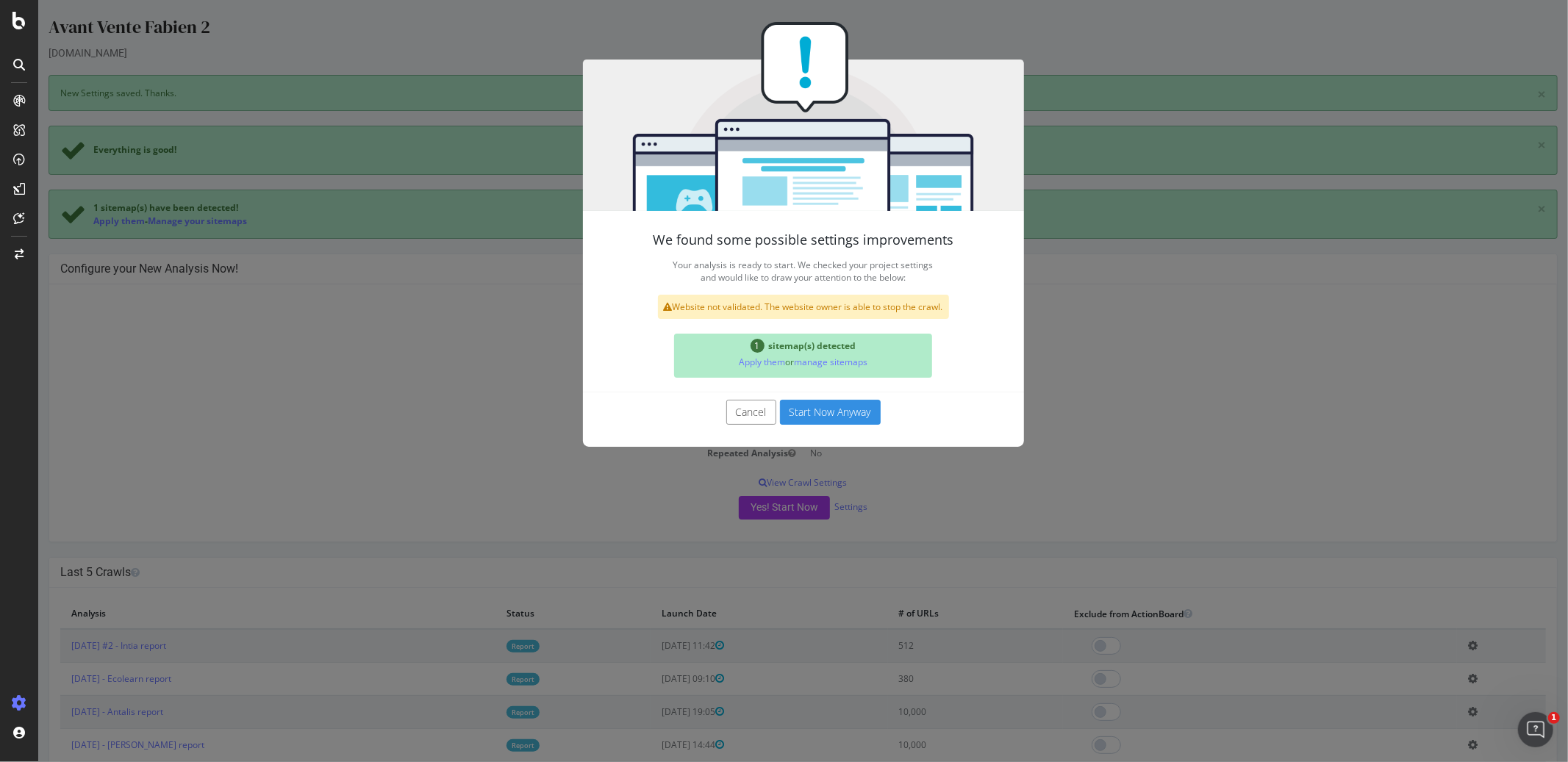
click at [800, 415] on button "Start Now Anyway" at bounding box center [830, 412] width 101 height 25
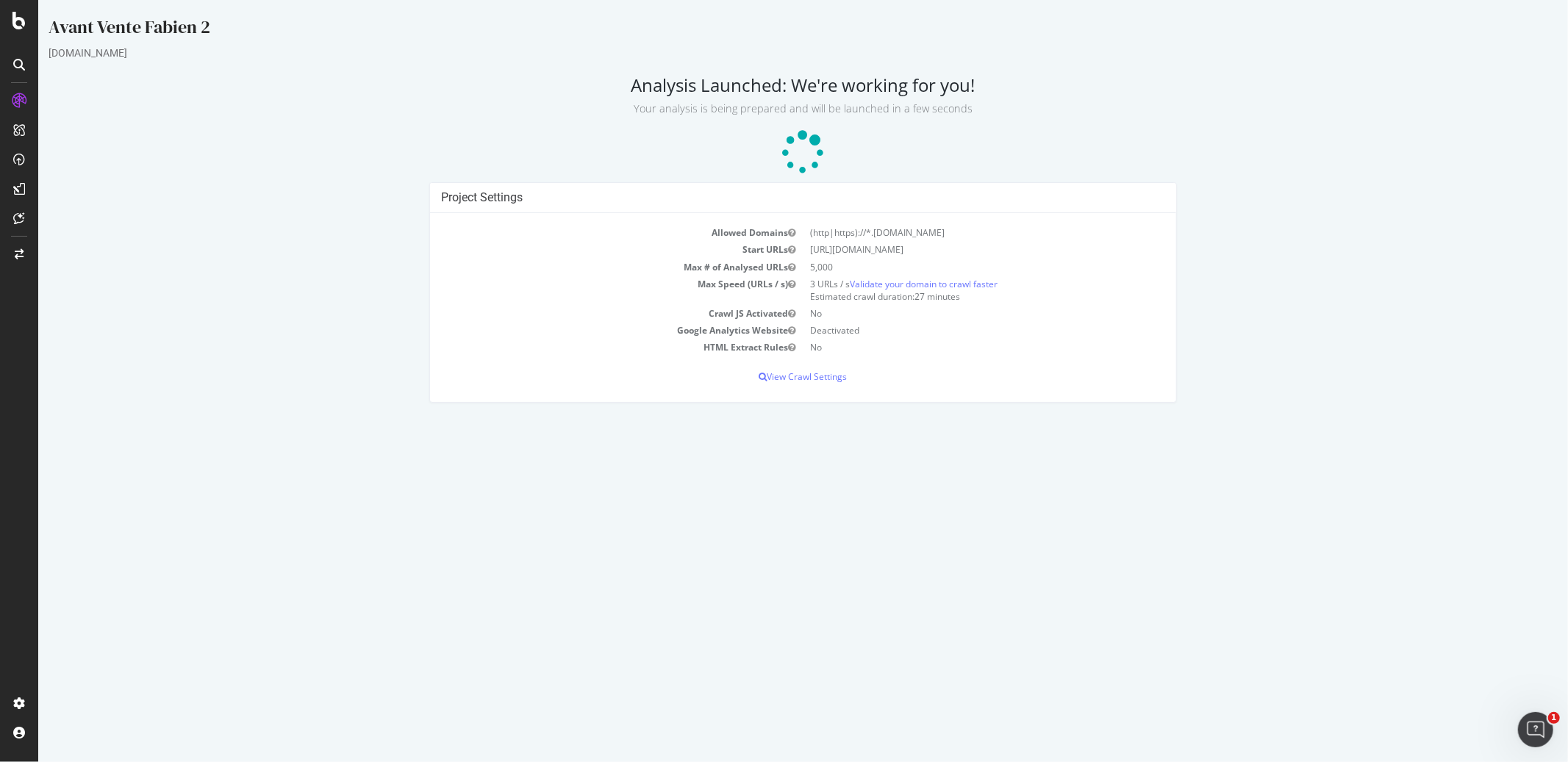
click at [814, 418] on html "Avant Vente Fabien 2 [DOMAIN_NAME] Analysis Launched: We're working for you! Yo…" at bounding box center [802, 209] width 1529 height 418
click at [801, 146] on icon at bounding box center [802, 152] width 50 height 50
click at [802, 147] on icon at bounding box center [802, 152] width 49 height 49
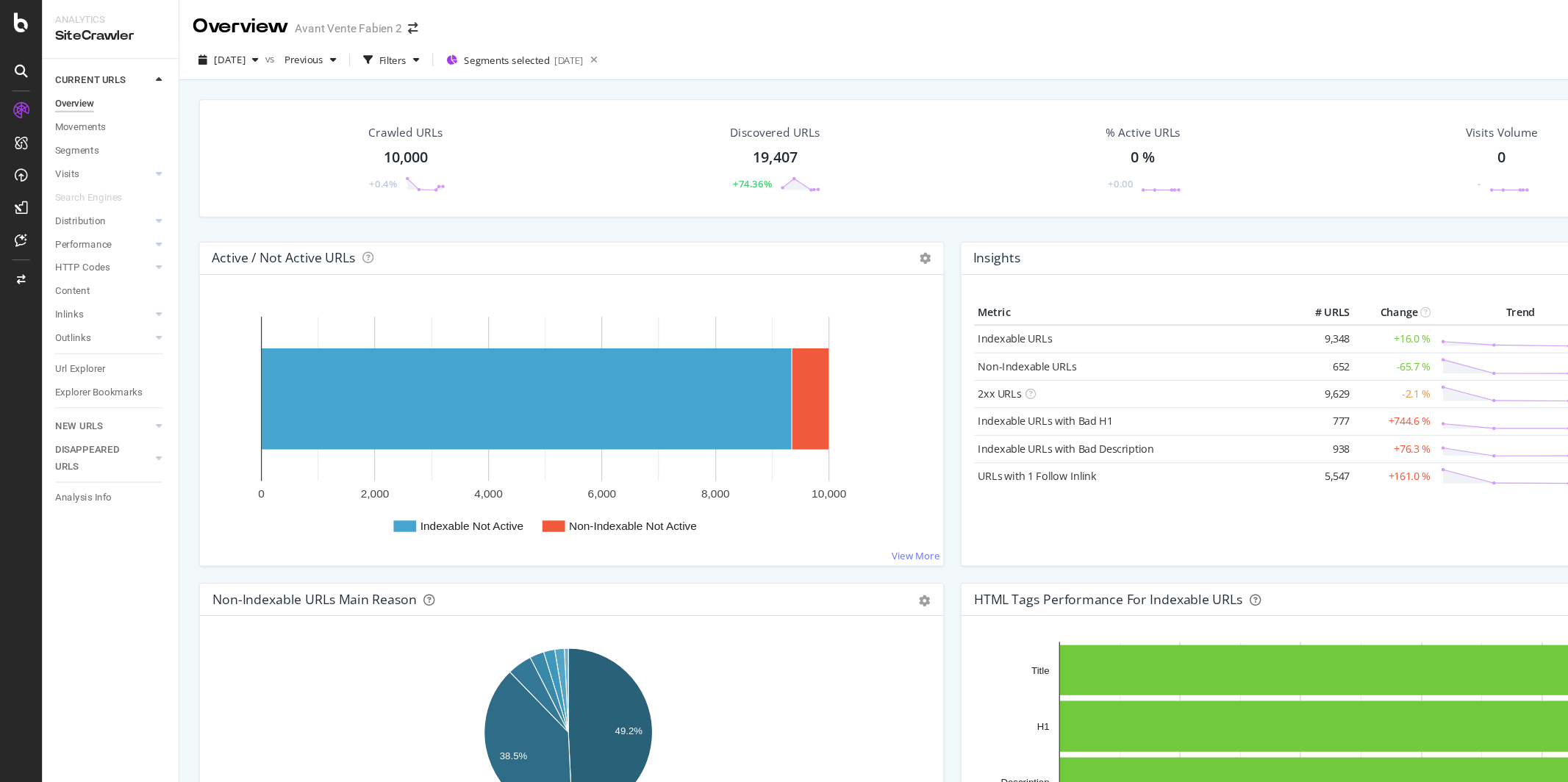
click at [859, 231] on div "Active / Not Active URLs Chart (by Value) Chart (by Percentage) Table Expand Ex…" at bounding box center [520, 375] width 693 height 310
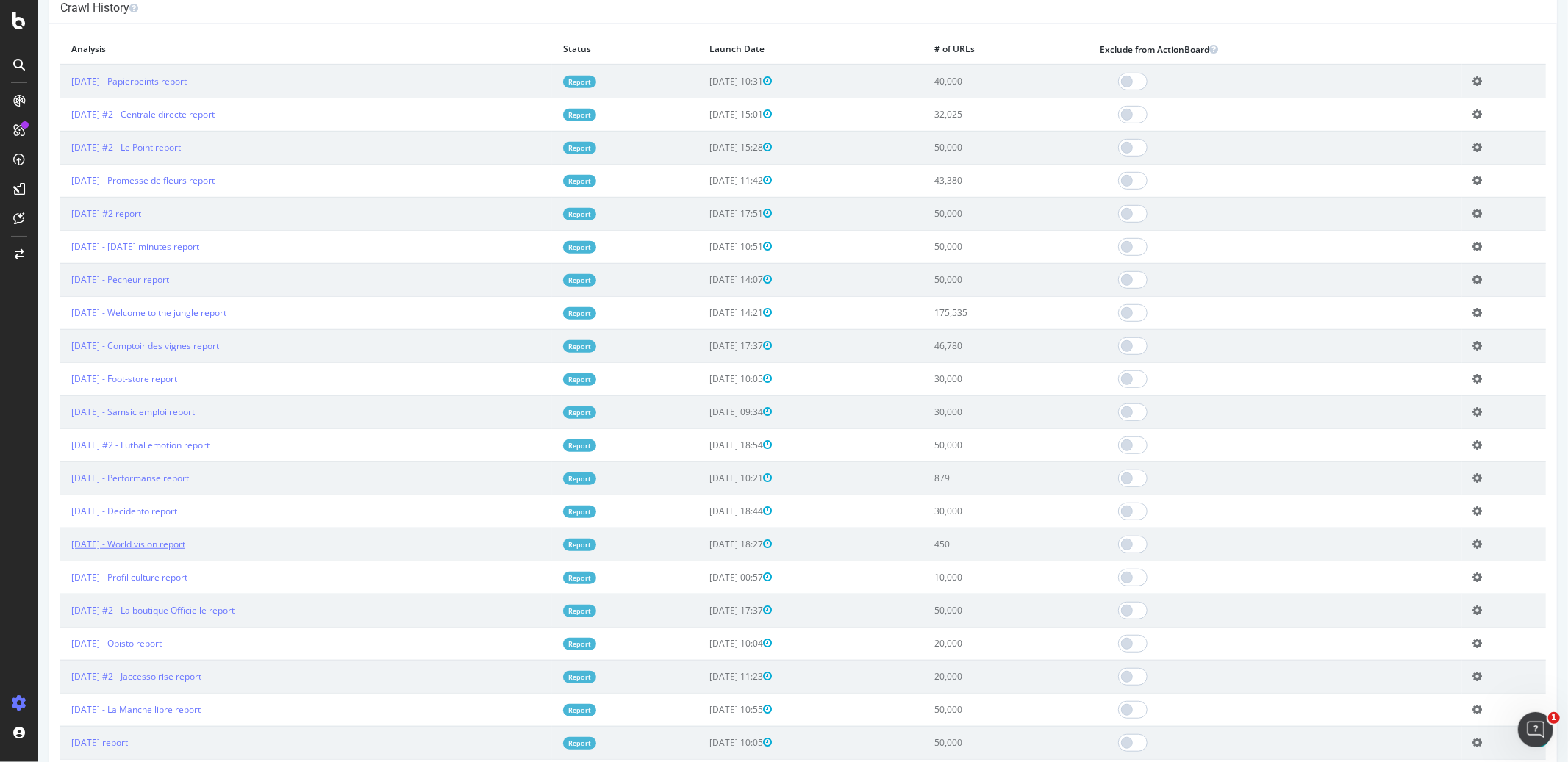
scroll to position [640, 0]
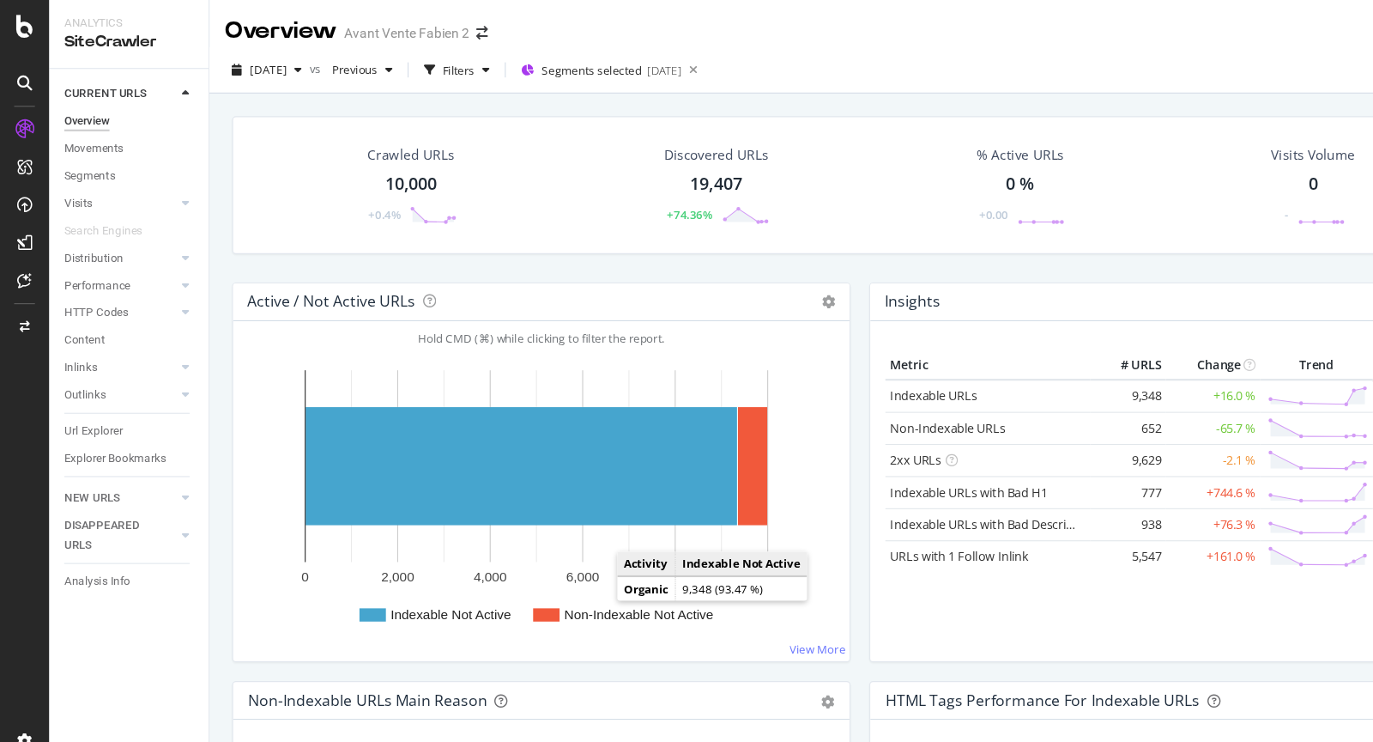
click at [590, 645] on div "Non-Indexable URLs Main Reason Pie Table Export as CSV Add to Custom Report" at bounding box center [492, 637] width 560 height 34
